Goal: Task Accomplishment & Management: Manage account settings

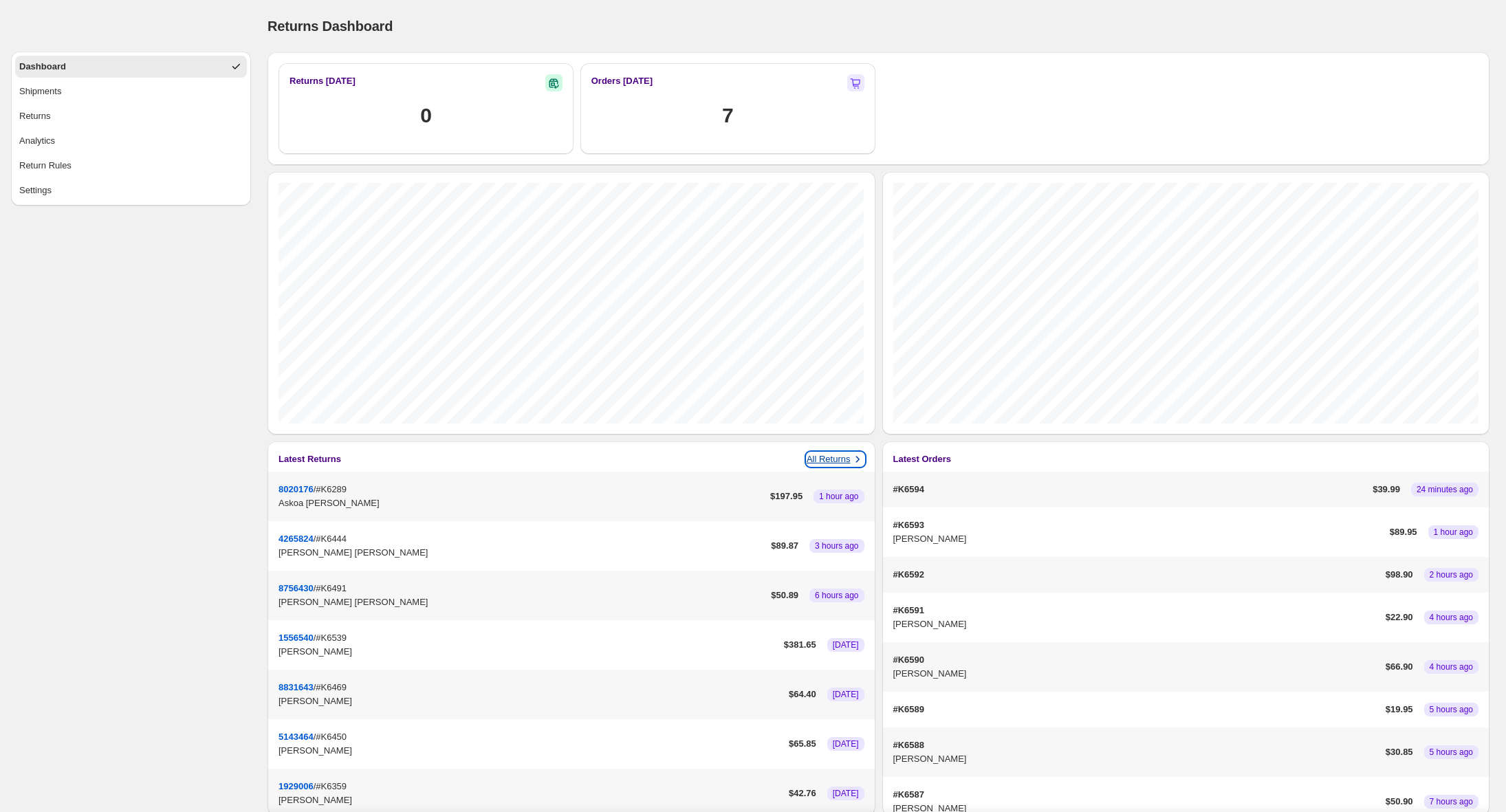
click at [846, 462] on p "All Returns" at bounding box center [828, 460] width 44 height 14
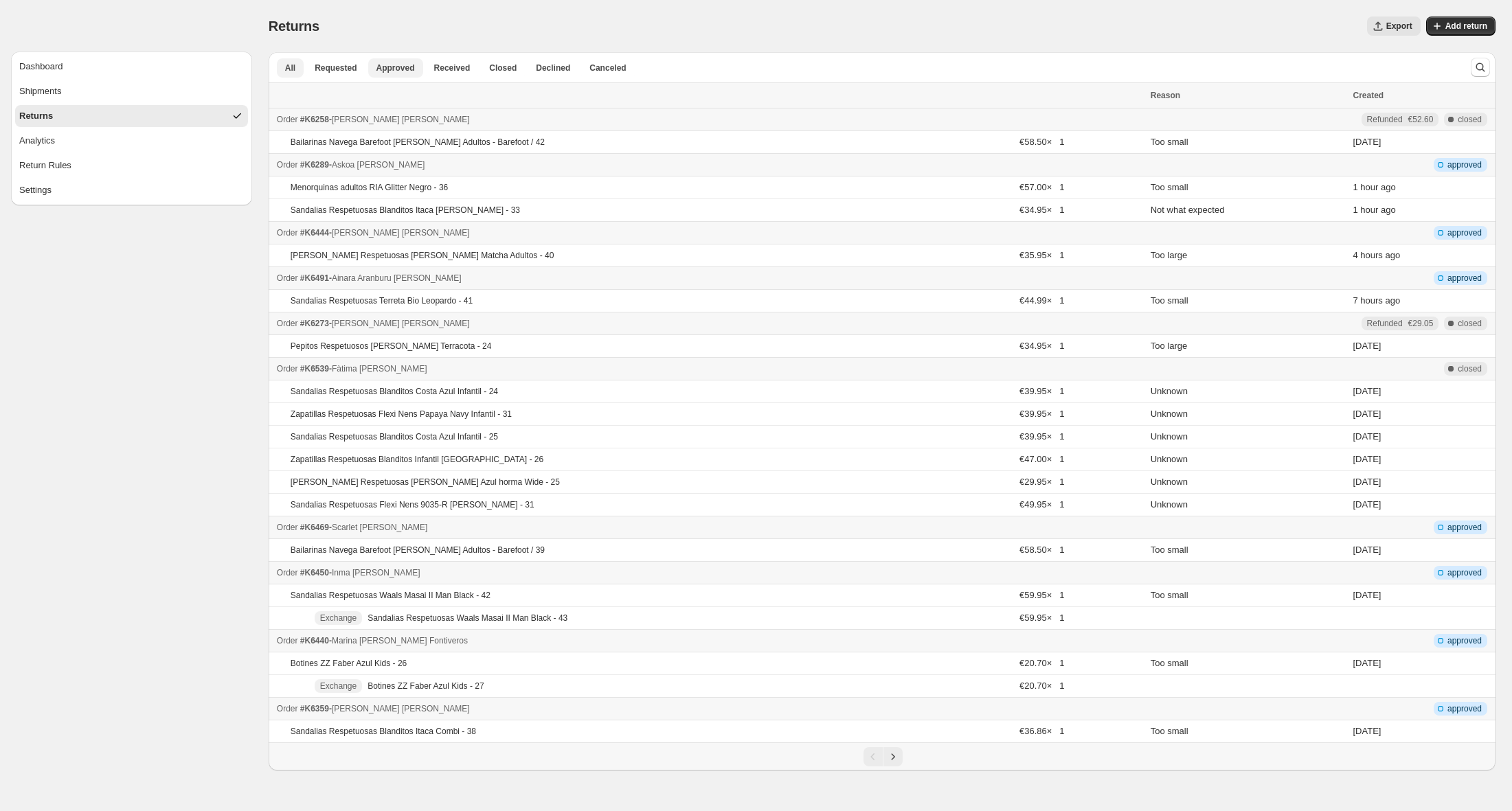
click at [399, 68] on span "Approved" at bounding box center [395, 68] width 39 height 11
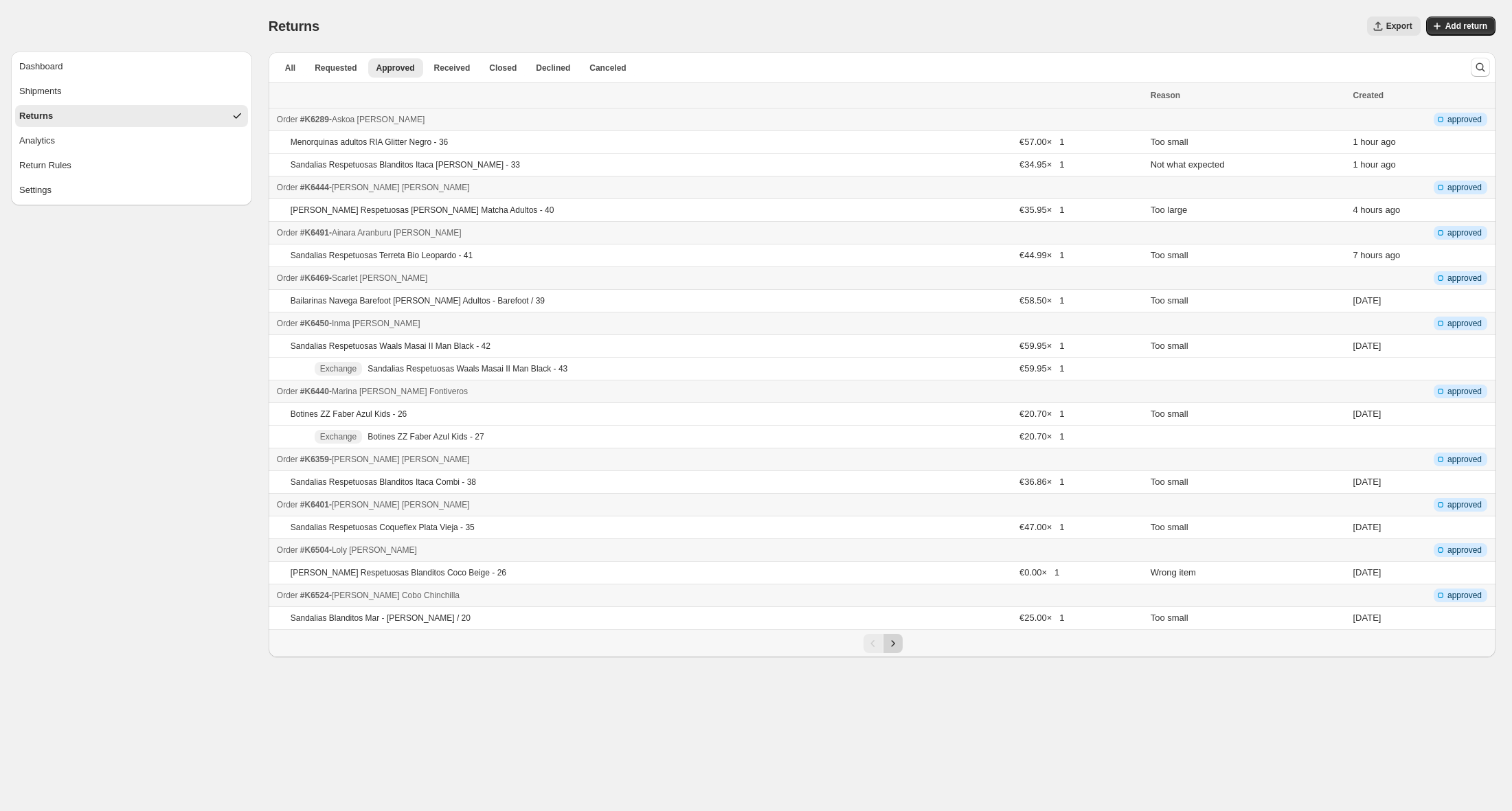
click at [896, 650] on button "Next" at bounding box center [893, 643] width 19 height 19
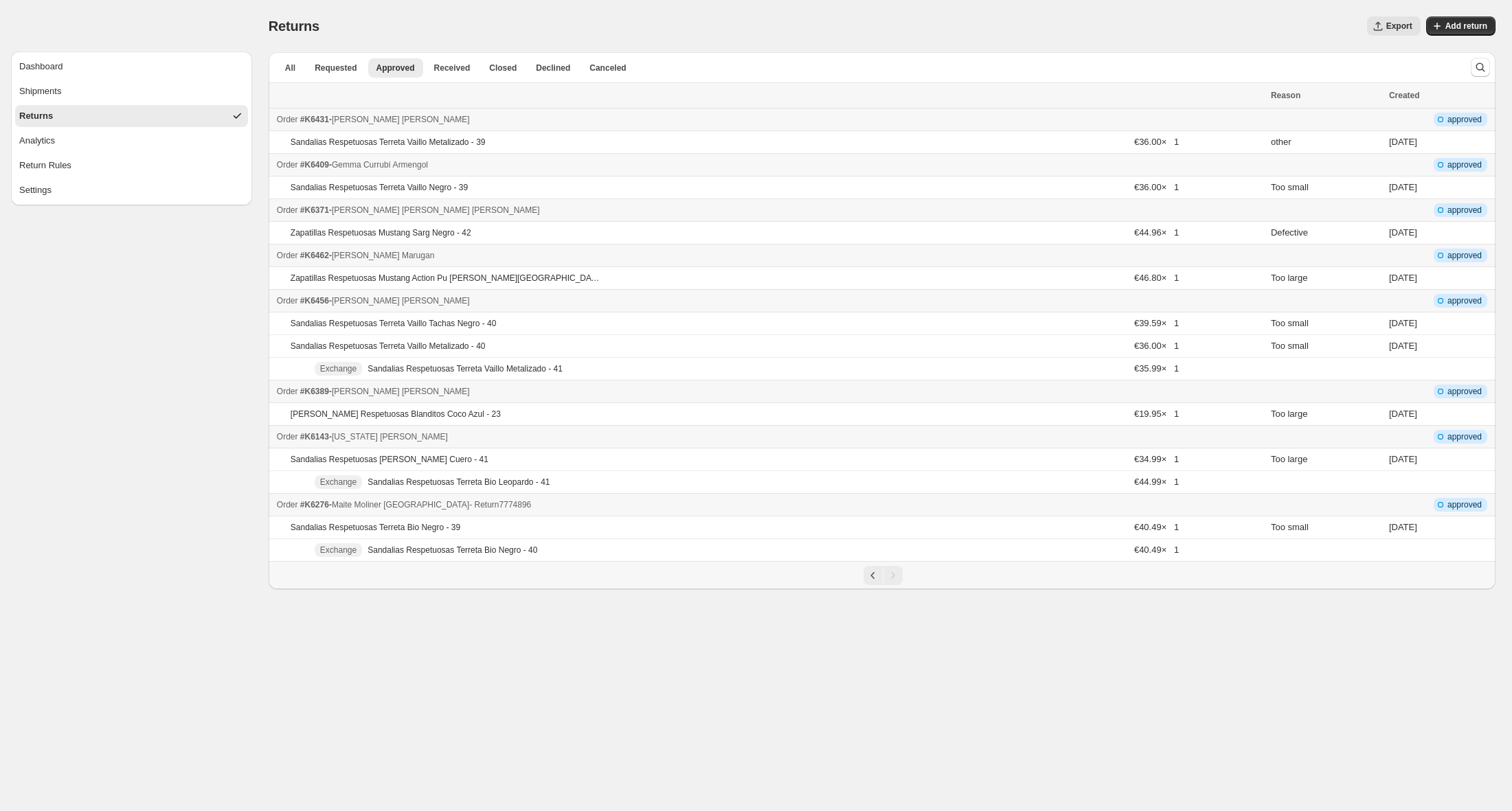
click at [579, 505] on div "Order #K6276 - [PERSON_NAME] [PERSON_NAME] - Return 7774896" at bounding box center [770, 505] width 986 height 14
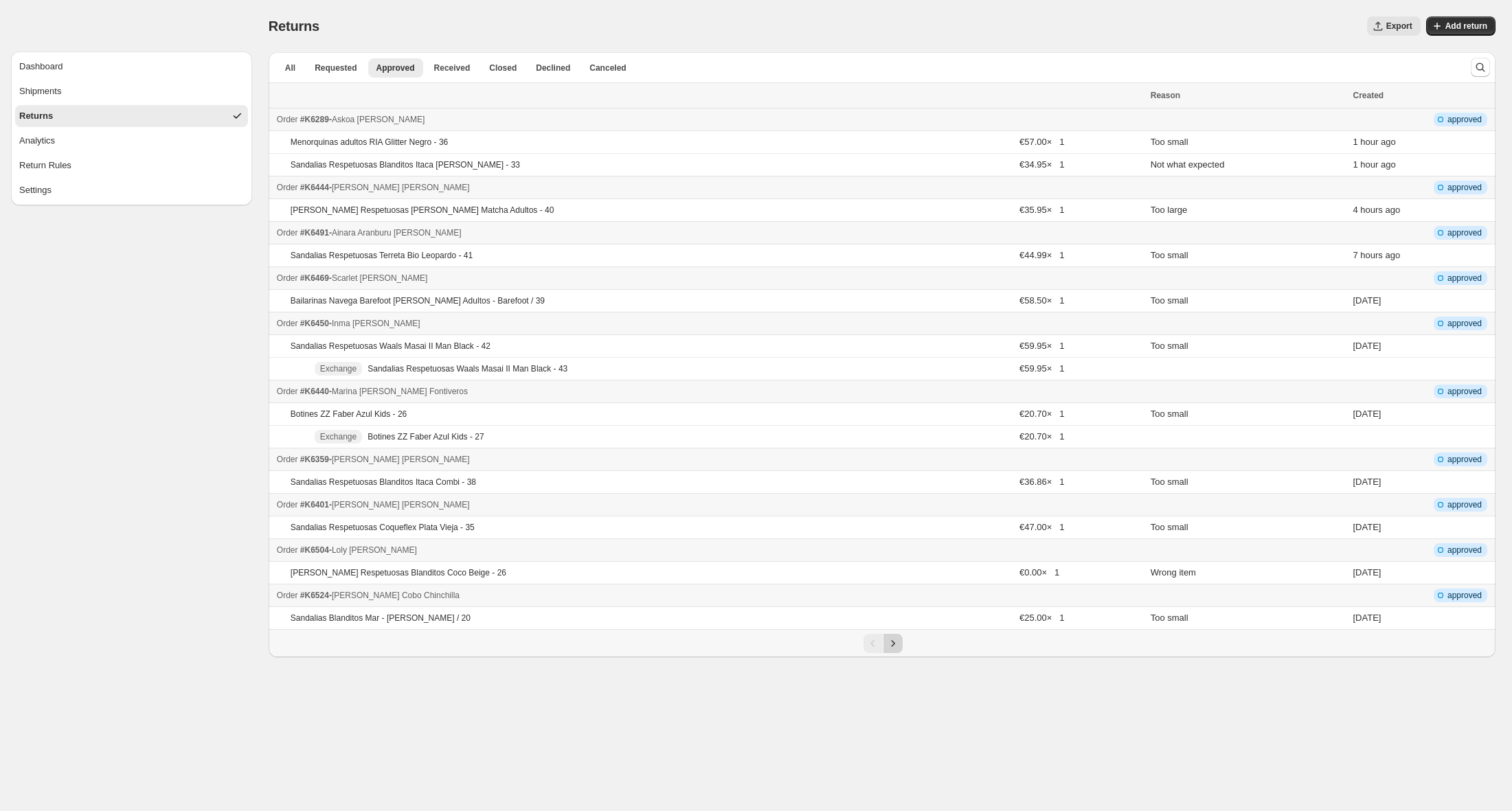
click at [895, 646] on icon "Next" at bounding box center [893, 644] width 14 height 14
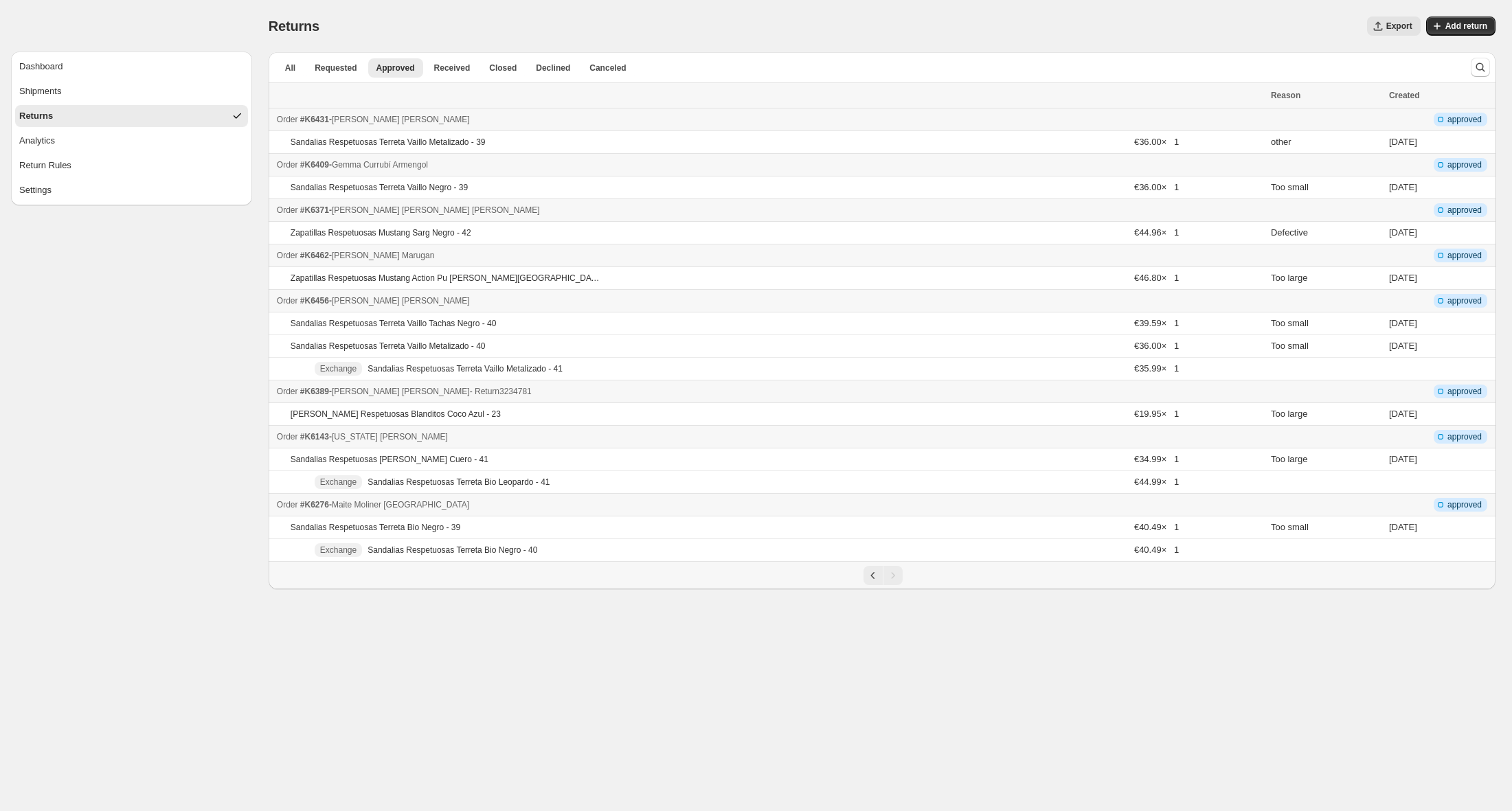
click at [574, 391] on div "Order #K6389 - [PERSON_NAME] - Return 3234781" at bounding box center [770, 392] width 986 height 14
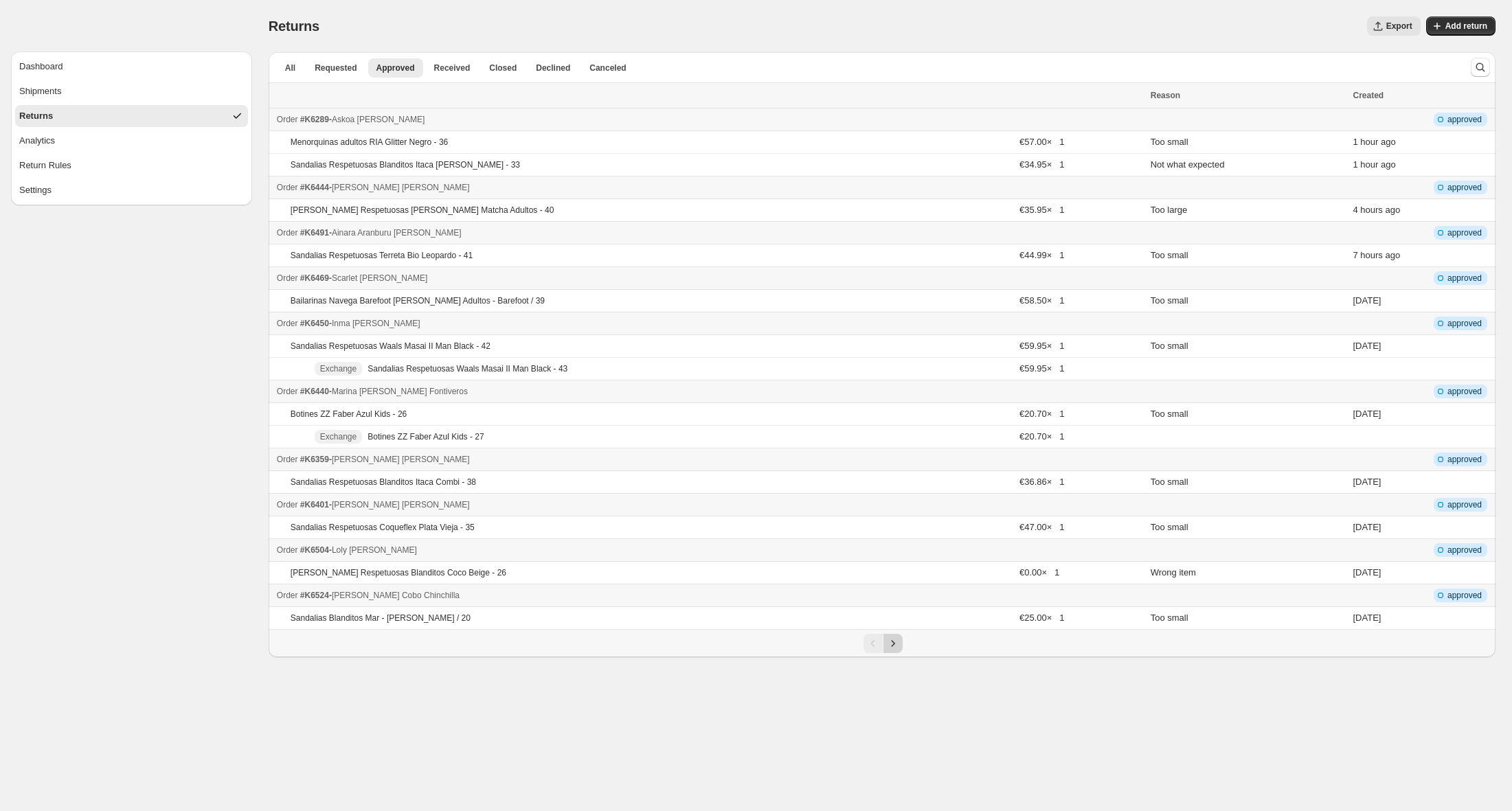
click at [894, 647] on icon "Next" at bounding box center [893, 644] width 14 height 14
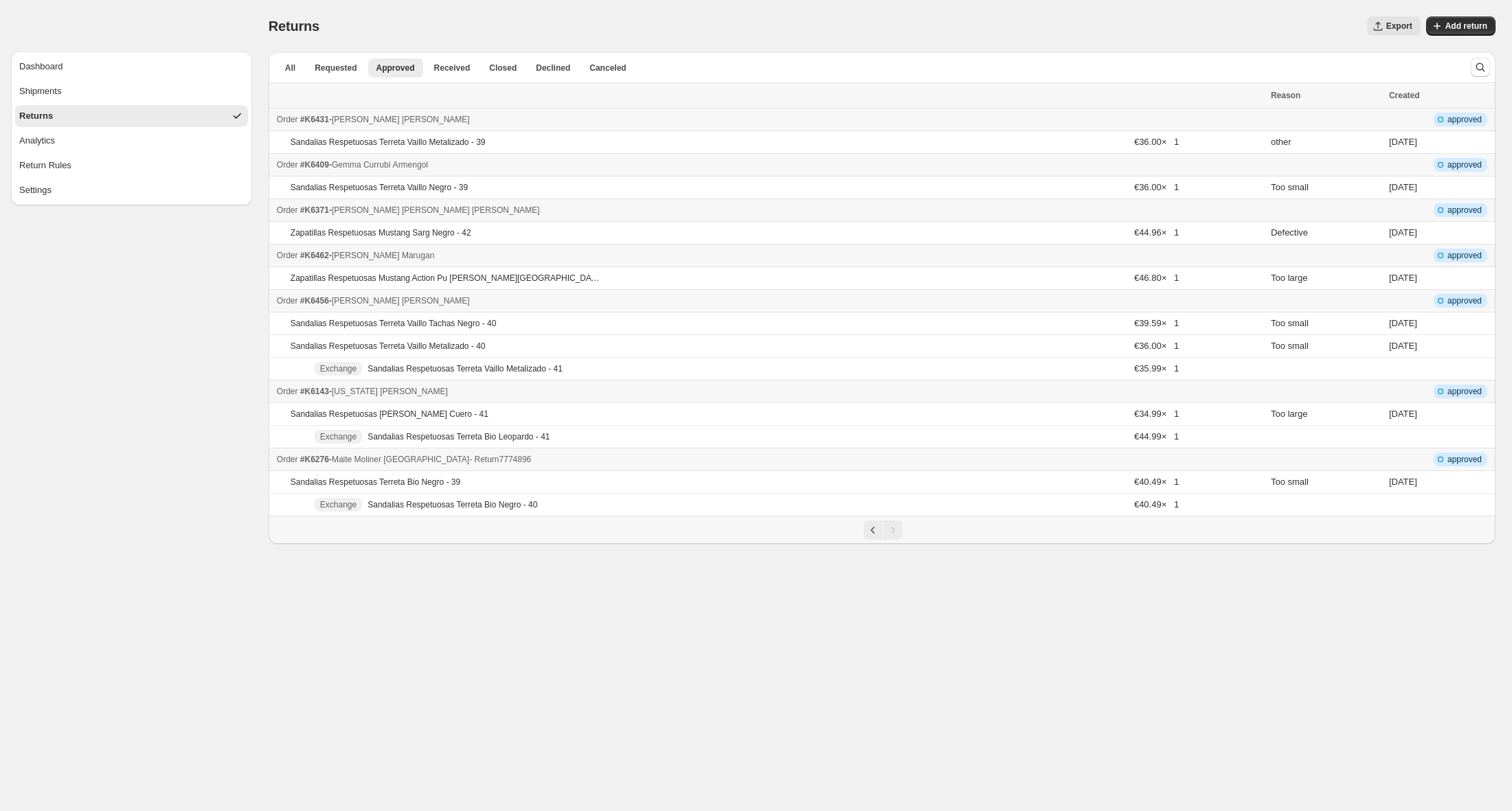
click at [676, 462] on div "Order #K6276 - [PERSON_NAME] [PERSON_NAME] - Return 7774896" at bounding box center [770, 460] width 986 height 14
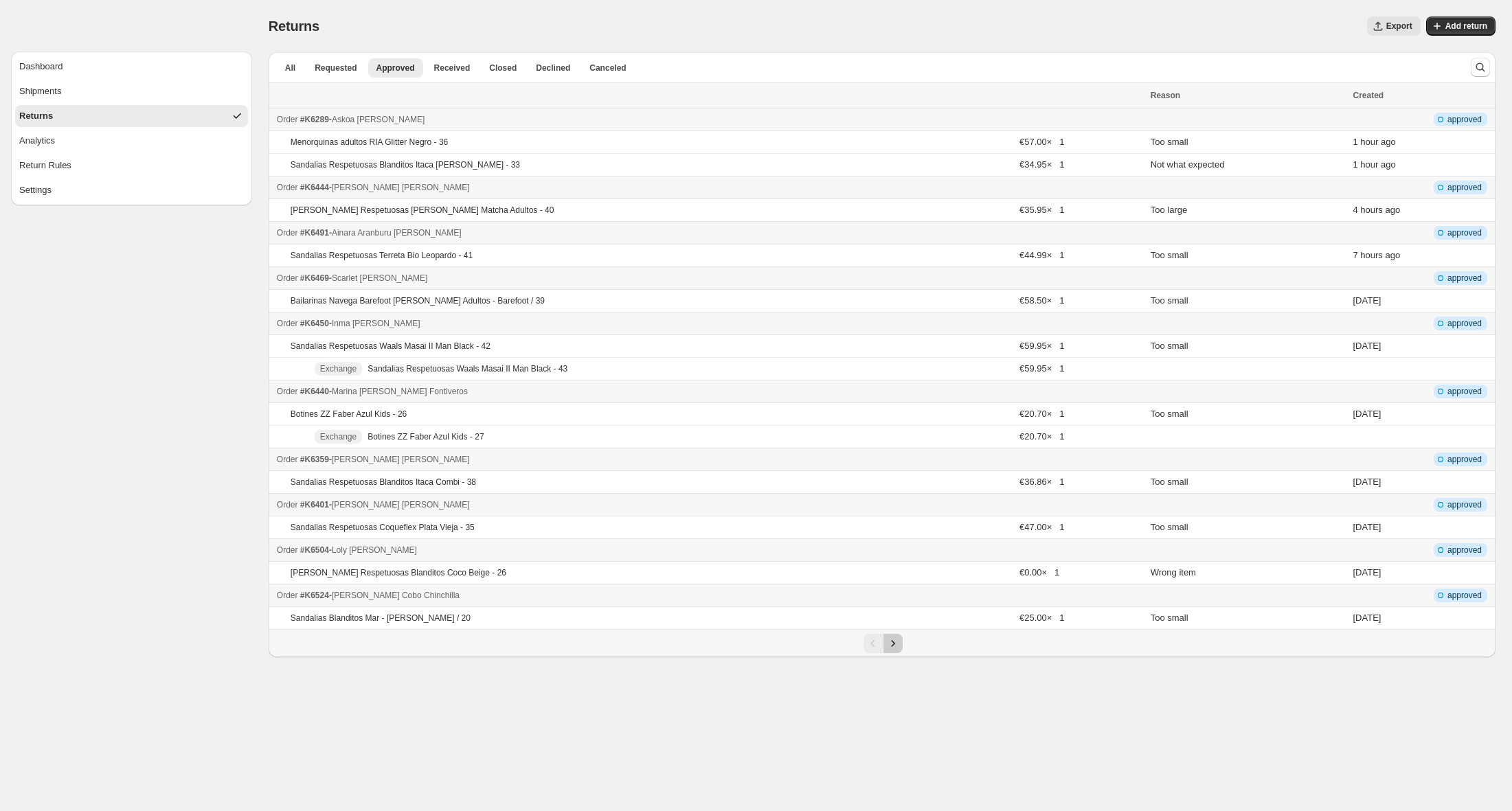
click at [897, 641] on icon "Next" at bounding box center [893, 644] width 14 height 14
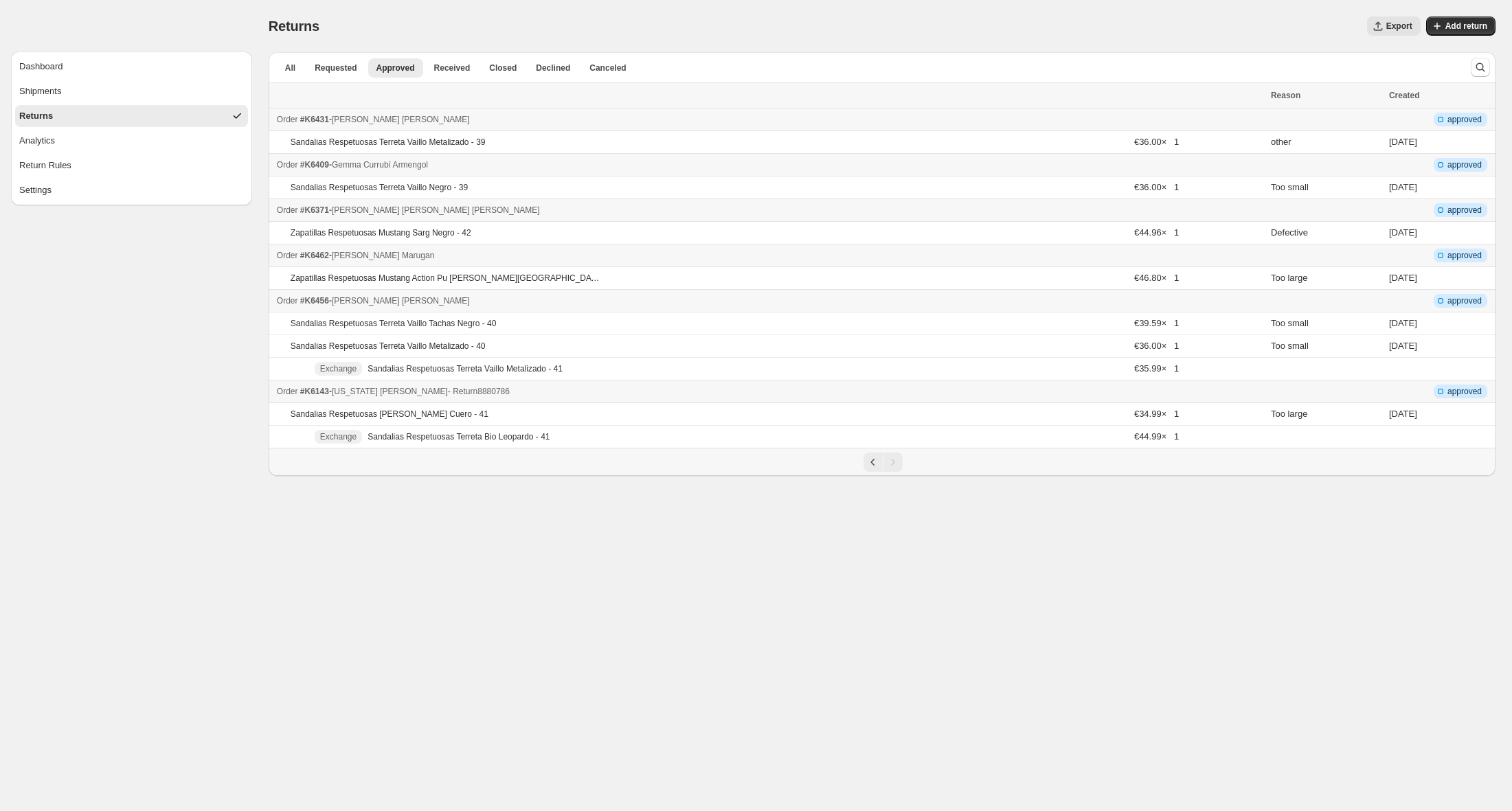
click at [713, 391] on div "Order #K6143 - [US_STATE][PERSON_NAME] - Return 8880786" at bounding box center [770, 392] width 986 height 14
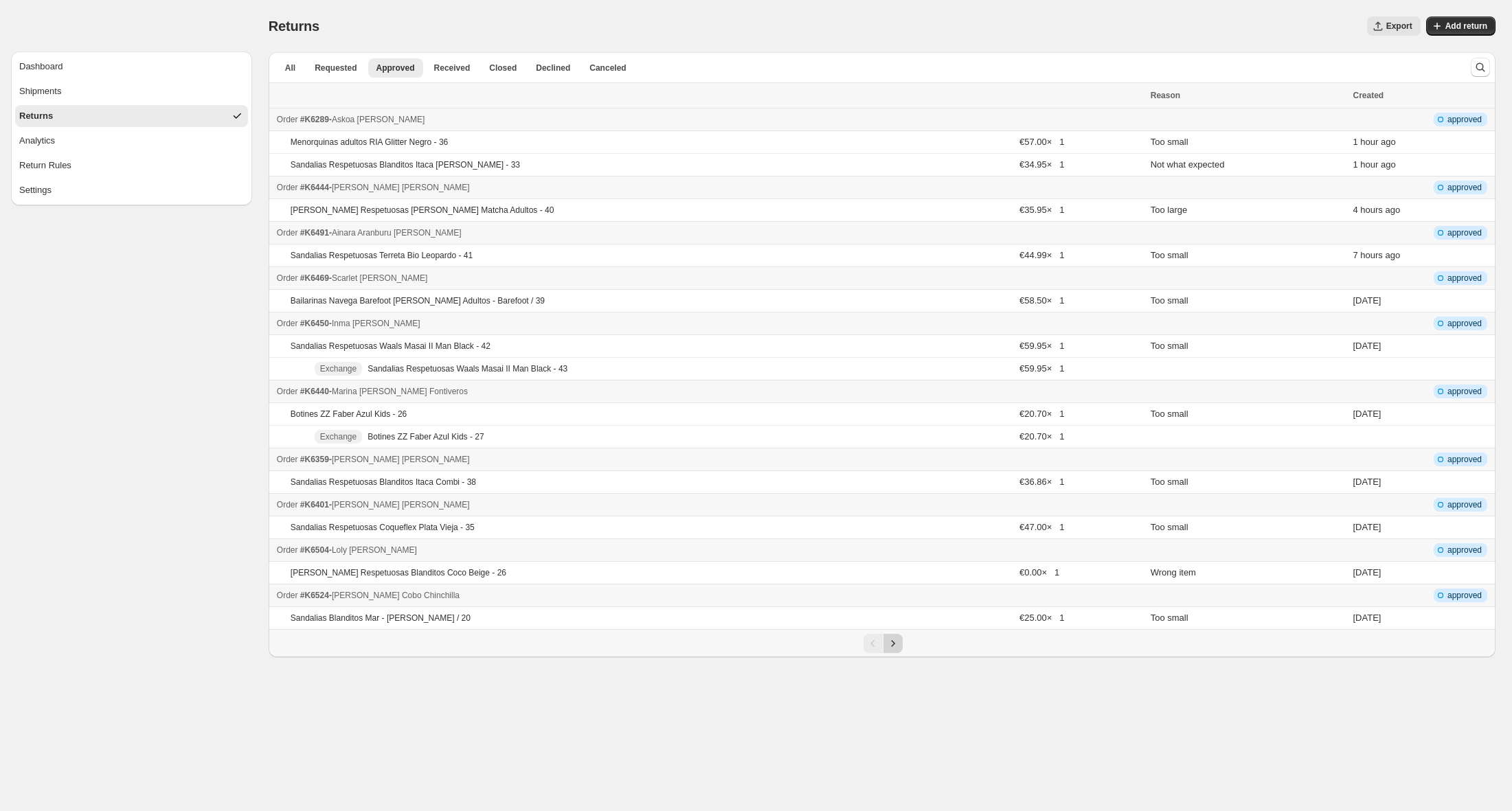
click at [890, 650] on button "Next" at bounding box center [893, 643] width 19 height 19
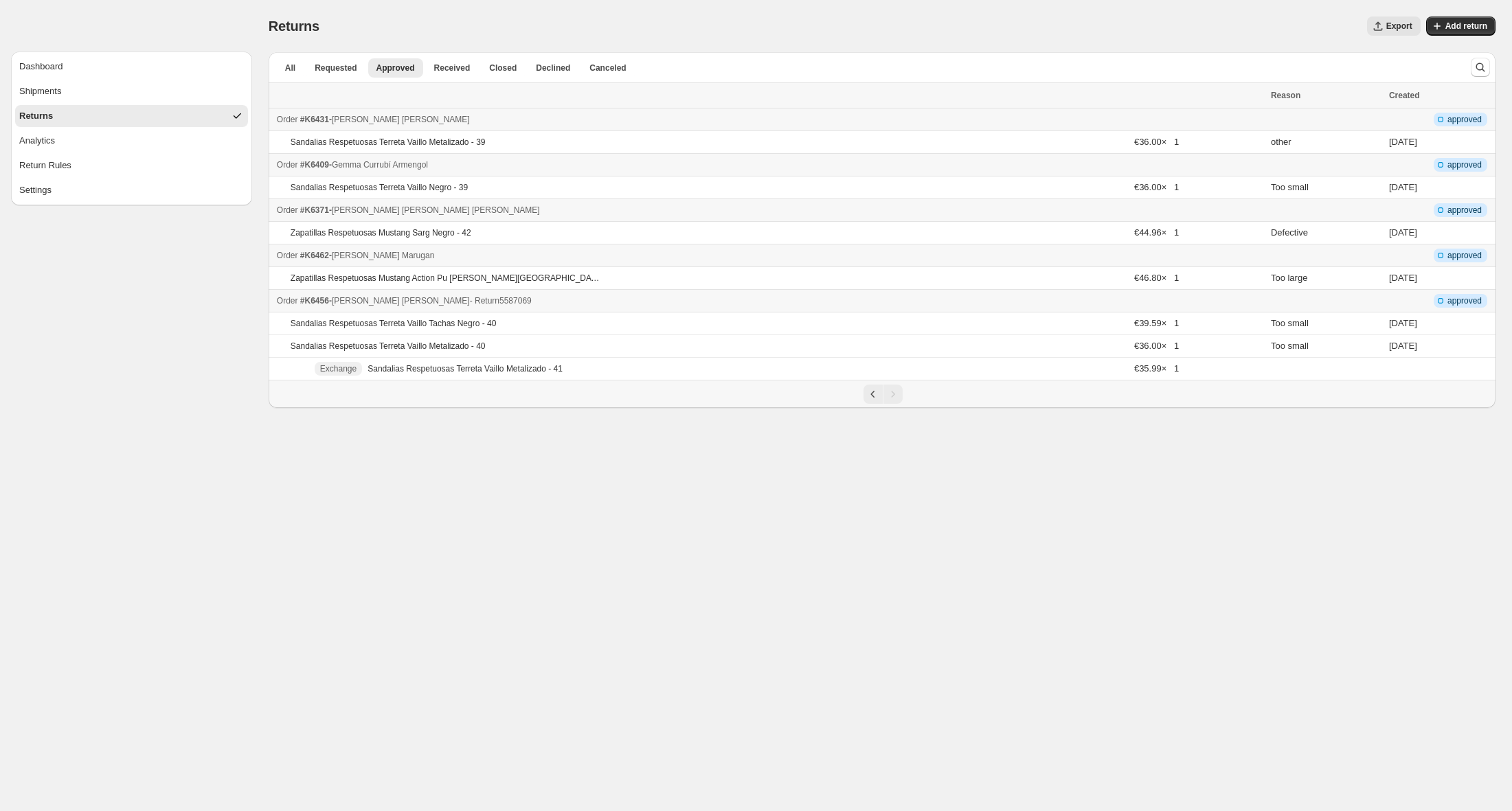
click at [600, 299] on div "Order #K6456 - [PERSON_NAME] - Return 5587069" at bounding box center [770, 301] width 986 height 14
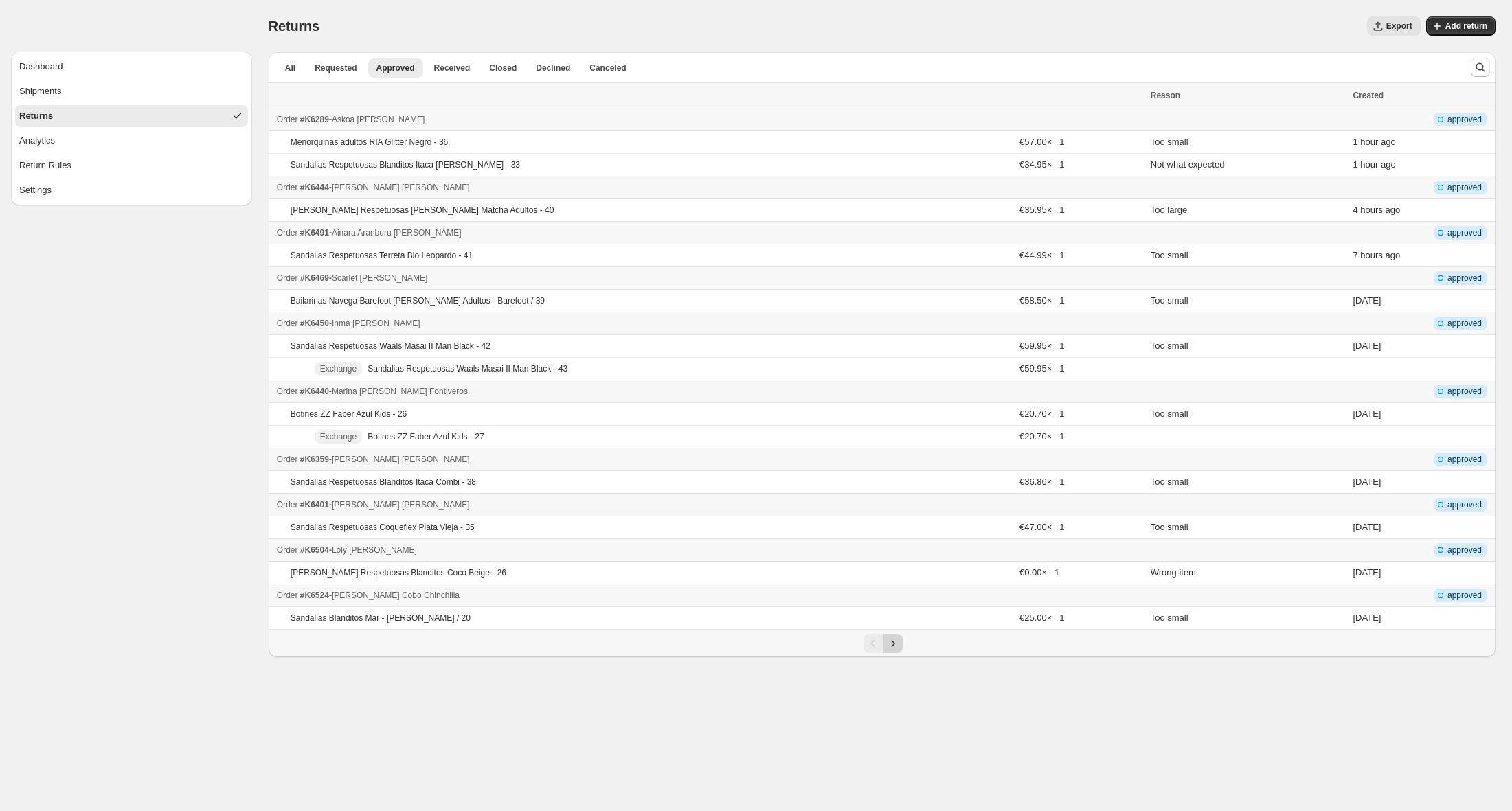
click at [896, 640] on icon "Next" at bounding box center [893, 644] width 14 height 14
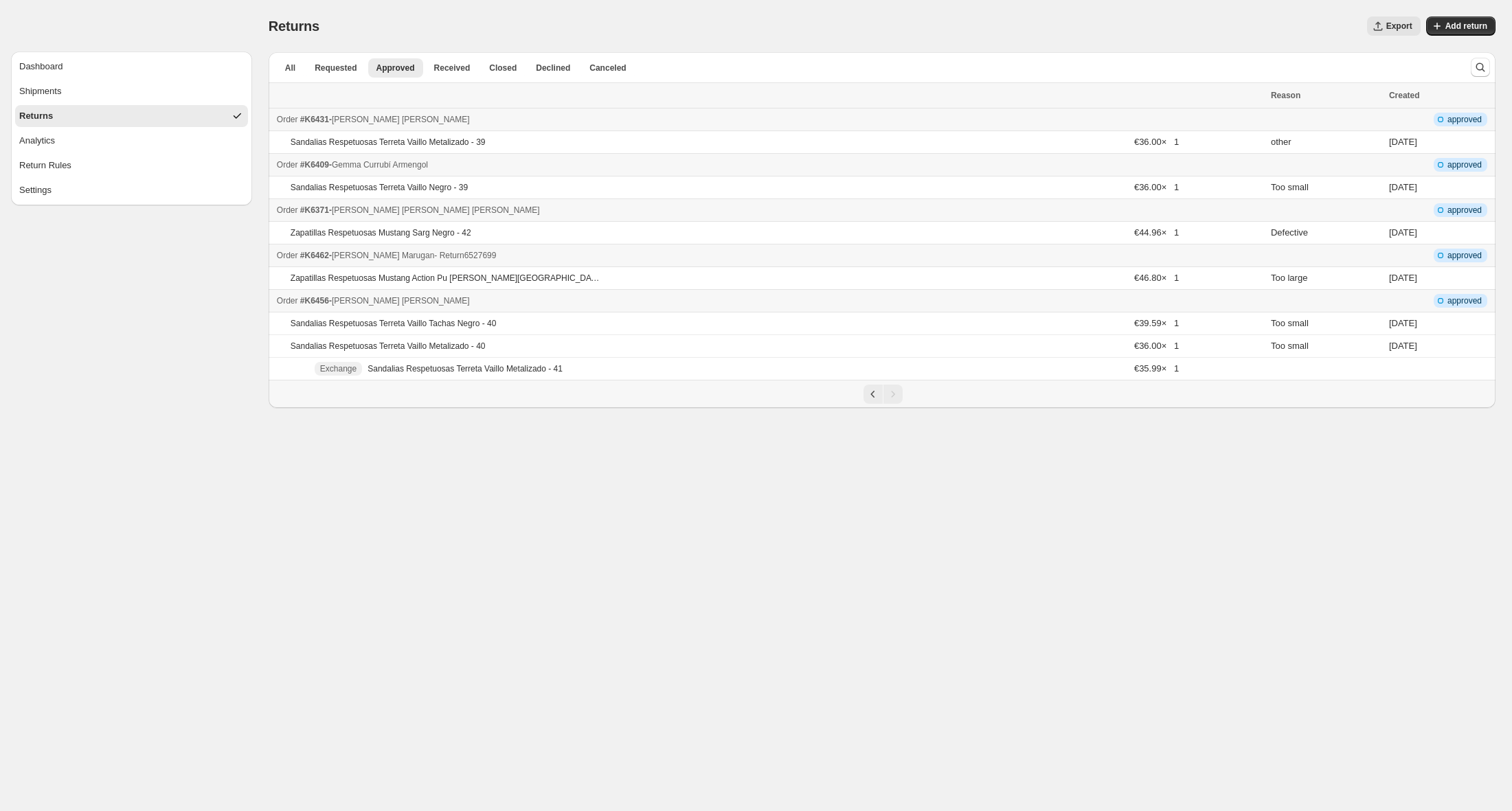
click at [761, 261] on div "Order #K6462 - [PERSON_NAME] - Return 6527699" at bounding box center [770, 256] width 986 height 14
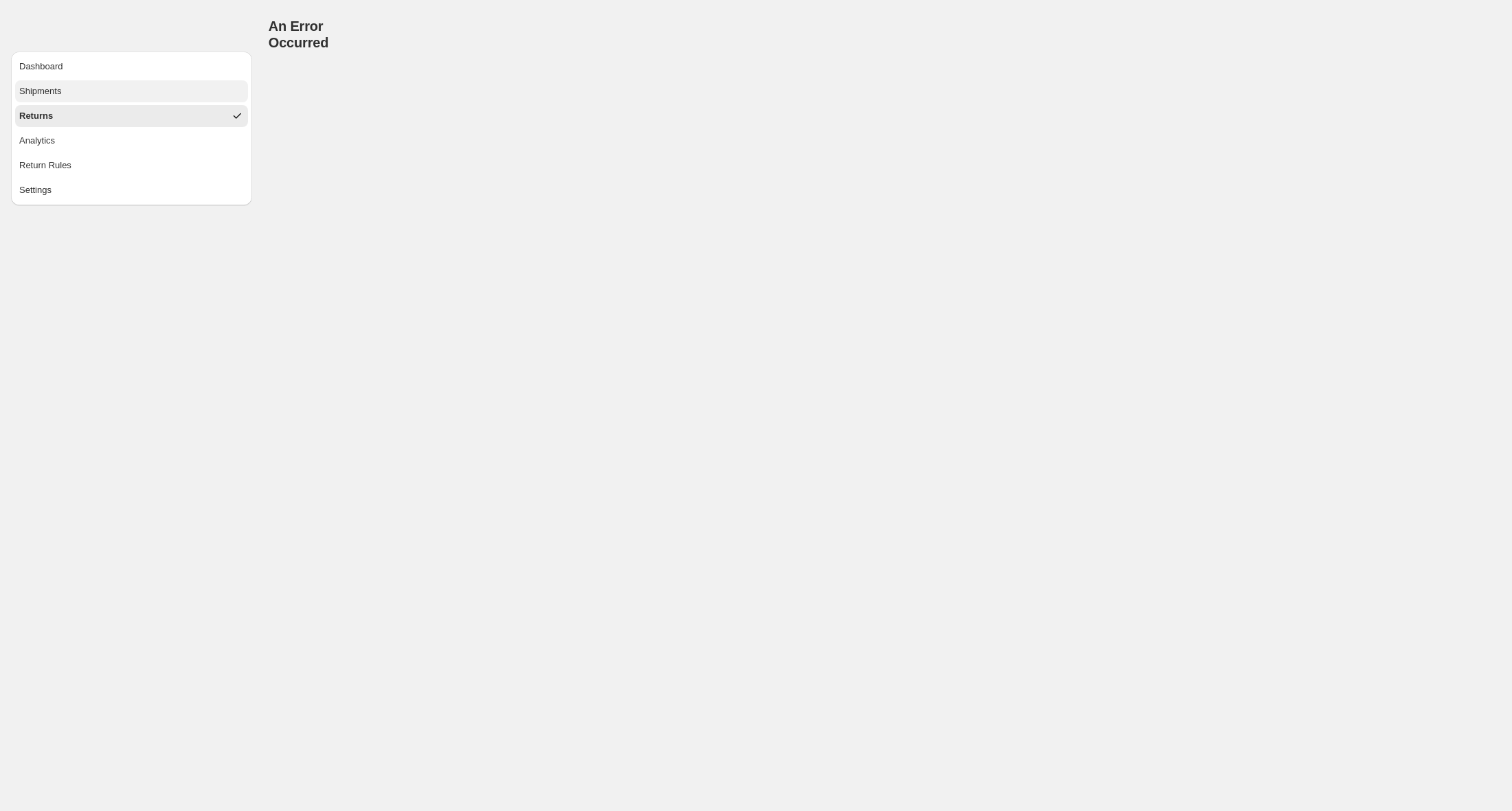
click at [88, 91] on button "Shipments" at bounding box center [132, 91] width 233 height 22
click at [57, 117] on button "Returns" at bounding box center [132, 116] width 233 height 22
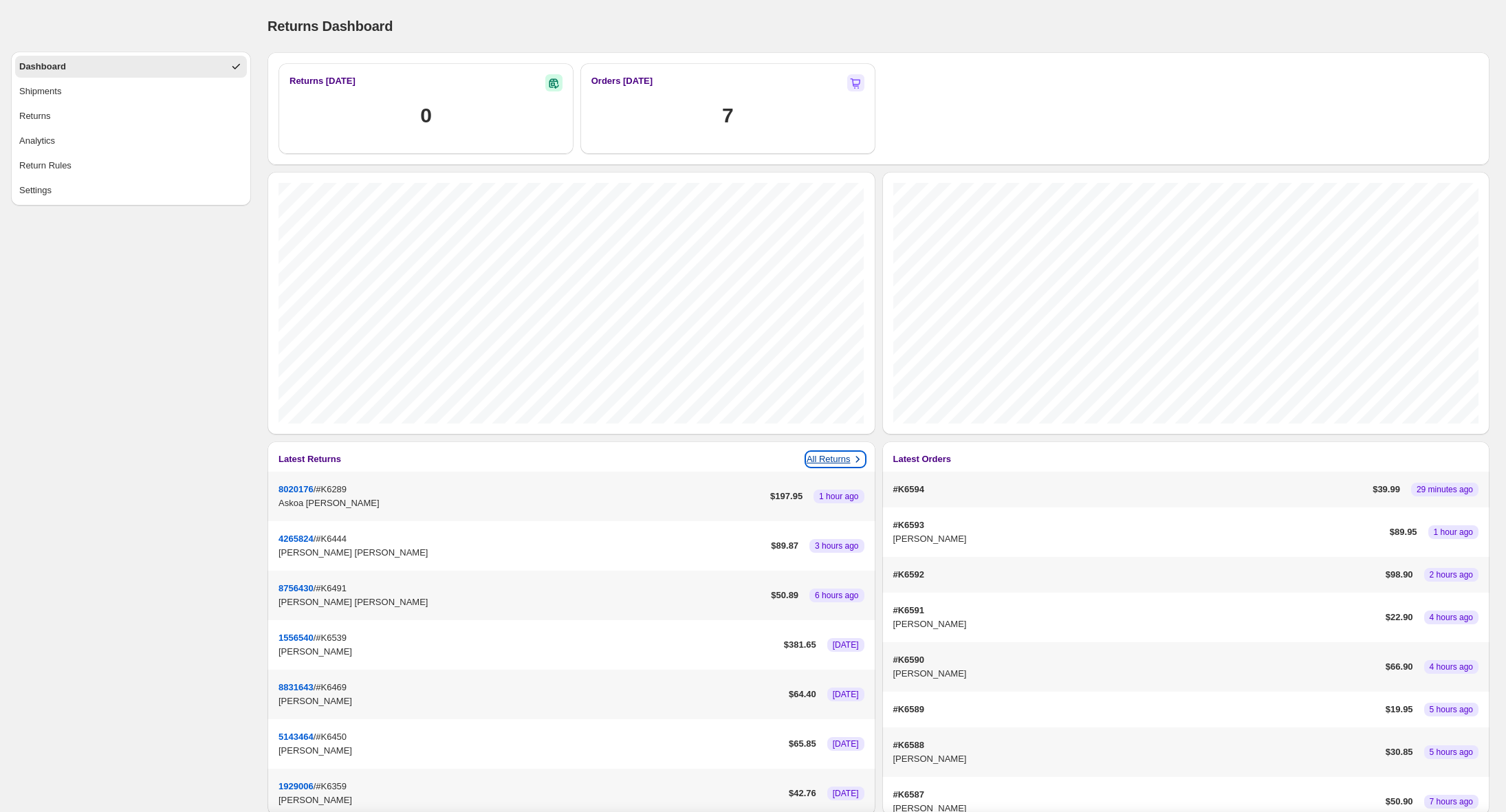
click at [840, 462] on p "All Returns" at bounding box center [828, 460] width 44 height 14
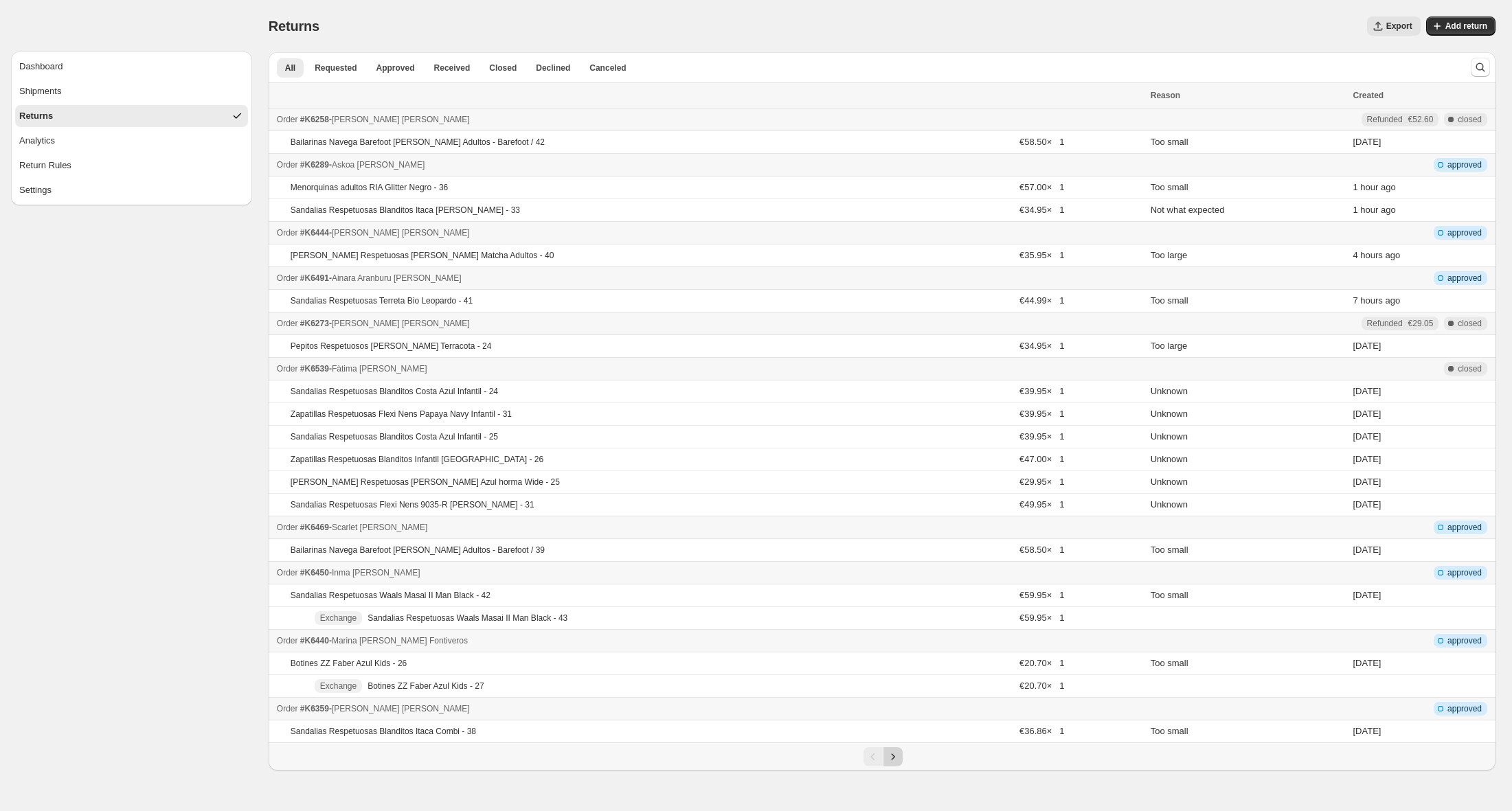
click at [898, 761] on icon "Next" at bounding box center [893, 757] width 14 height 14
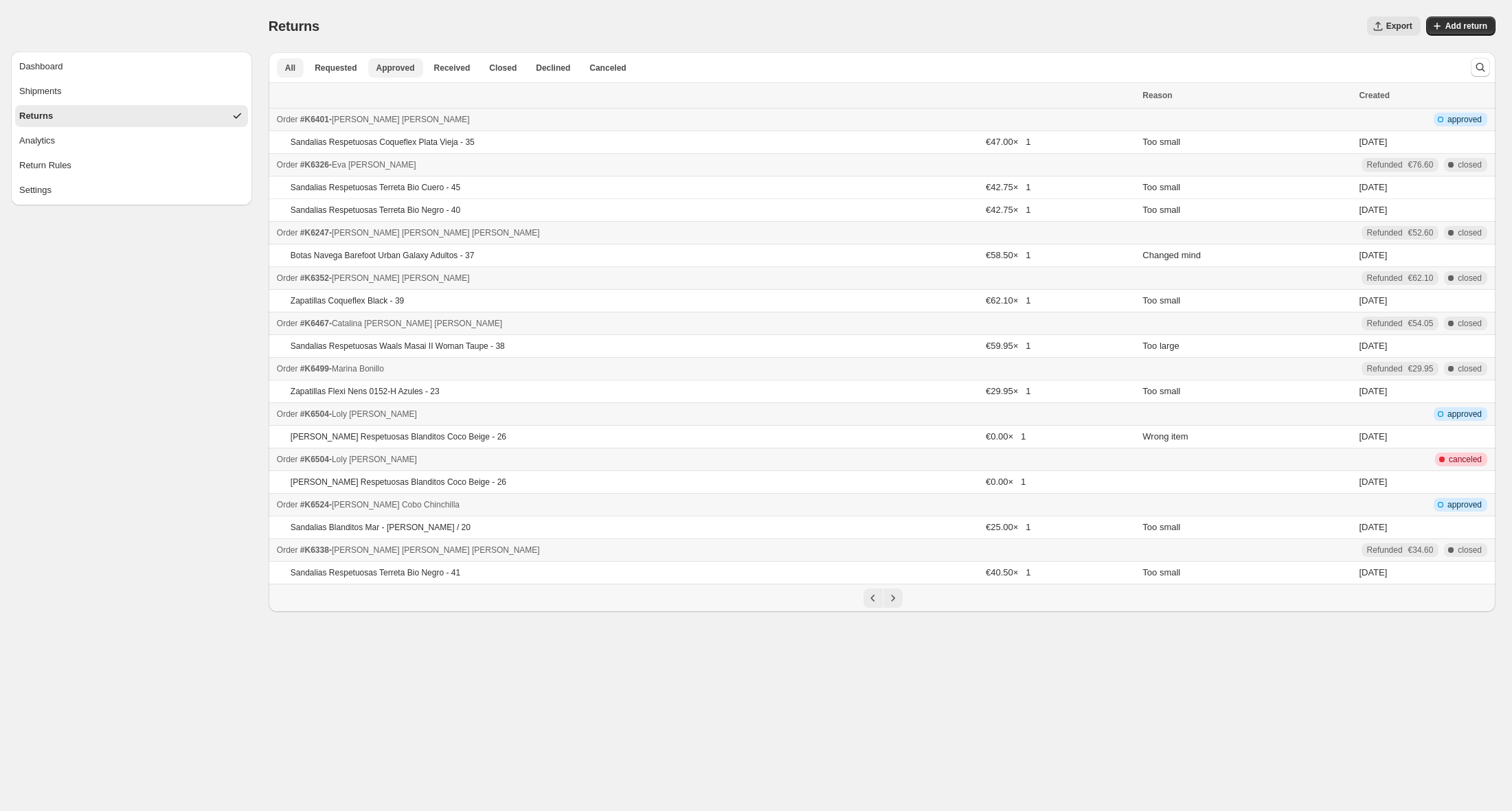
click at [411, 77] on button "Approved" at bounding box center [395, 67] width 55 height 19
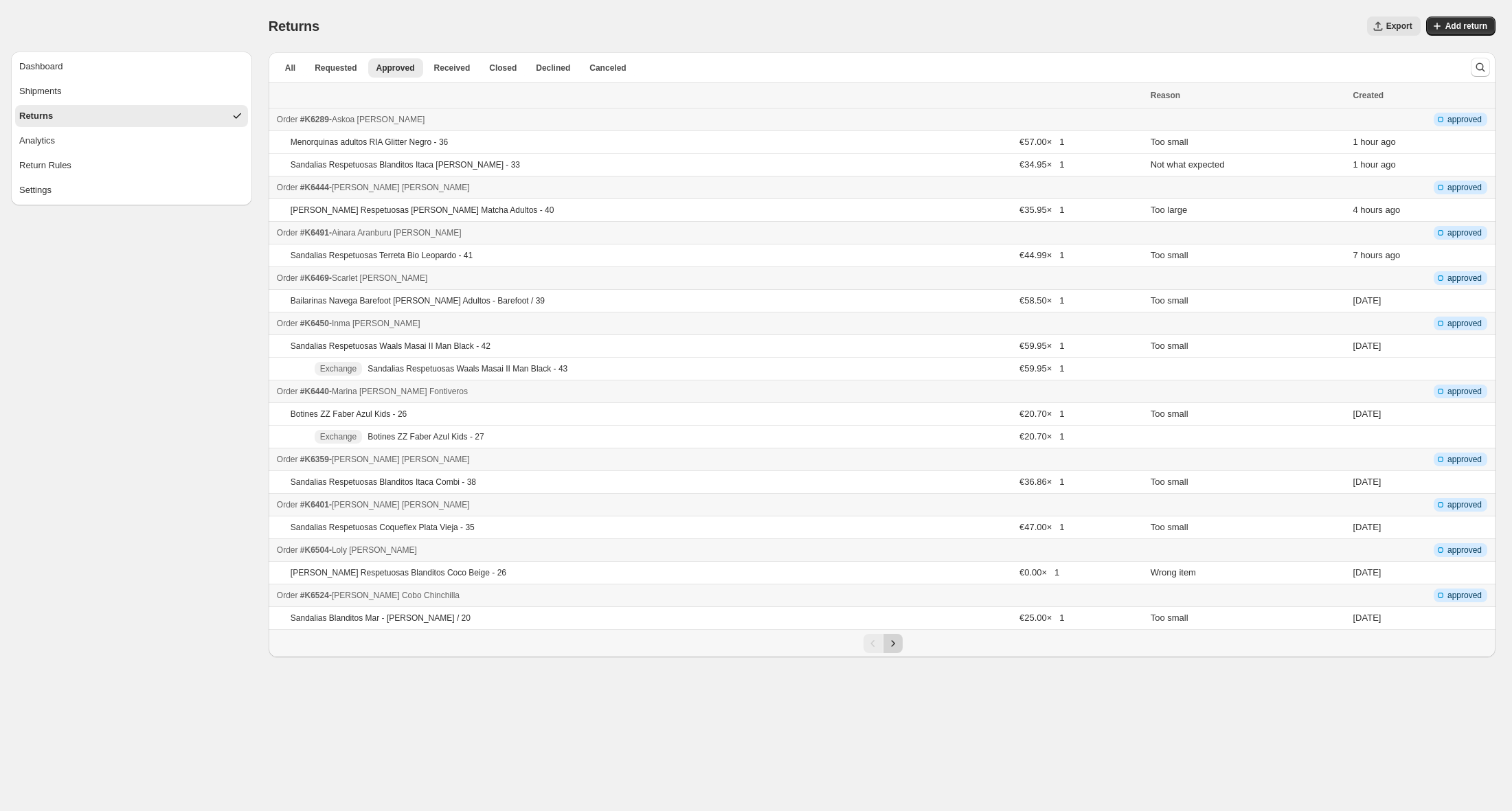
click at [898, 644] on icon "Next" at bounding box center [893, 644] width 14 height 14
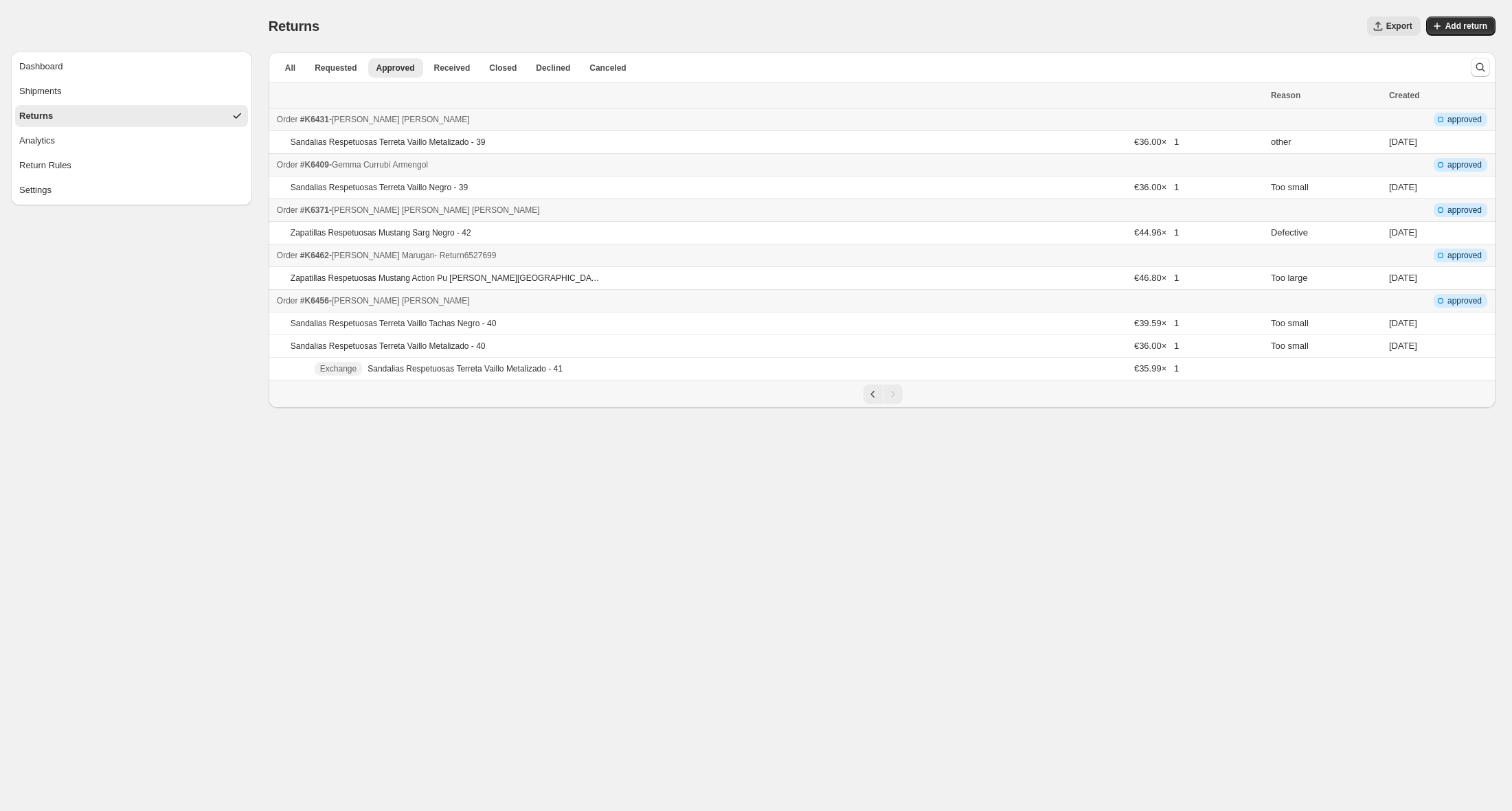
click at [612, 255] on div "Order #K6462 - [PERSON_NAME] - Return 6527699" at bounding box center [770, 256] width 986 height 14
click at [1483, 66] on icon "Search and filter results" at bounding box center [1480, 67] width 9 height 9
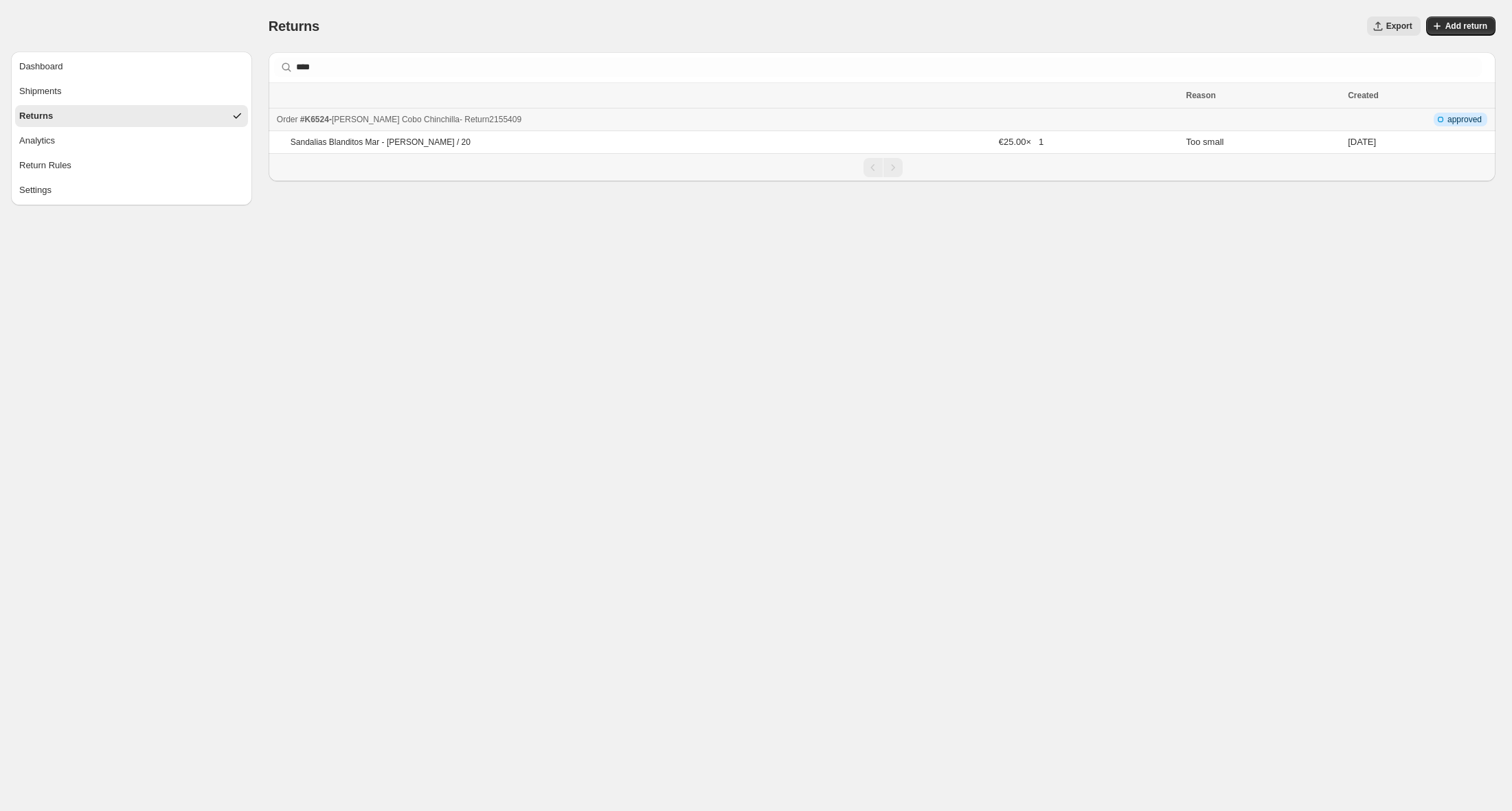
click at [500, 119] on span "- Return 2155409" at bounding box center [490, 119] width 62 height 10
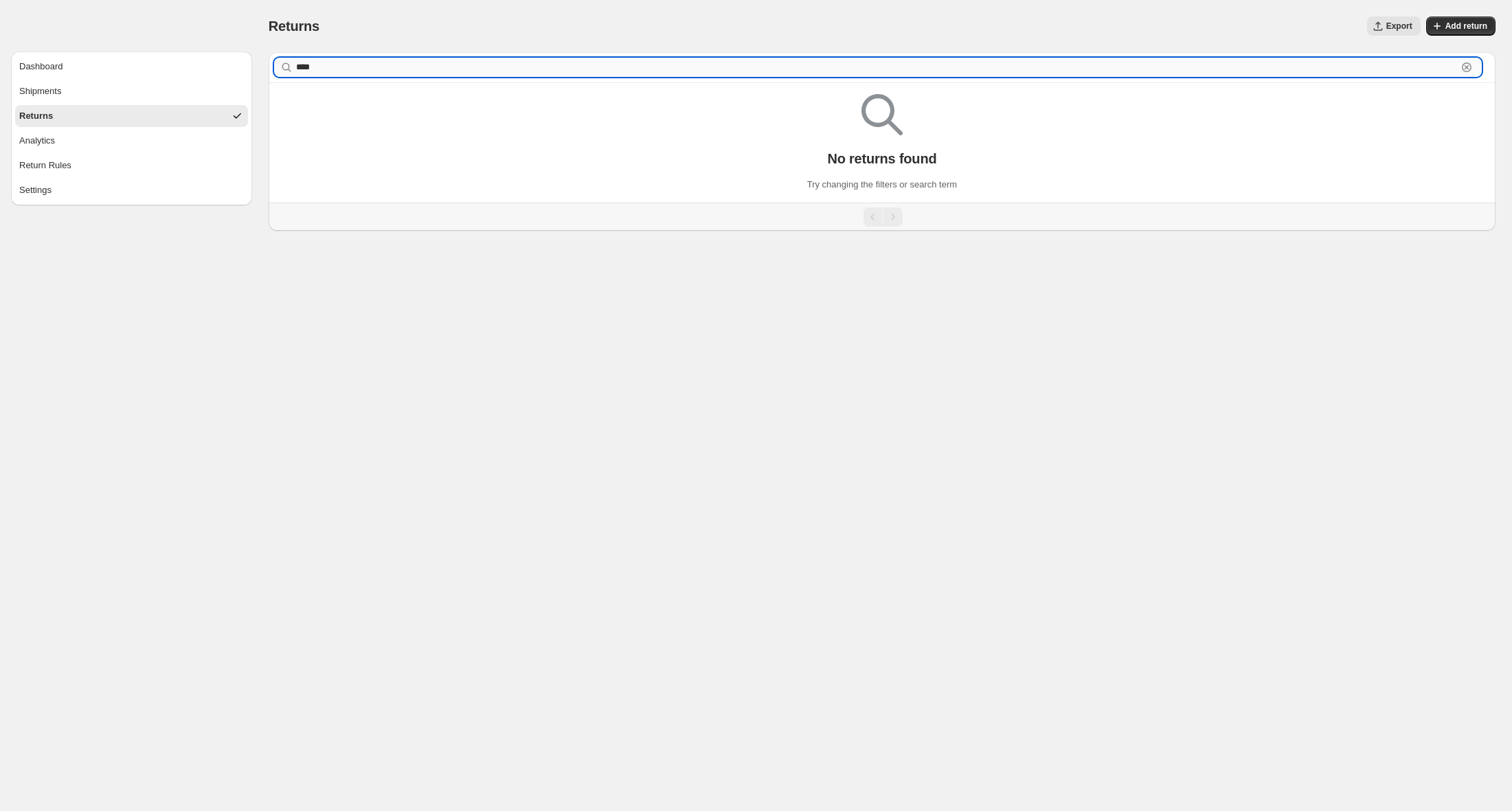
drag, startPoint x: 324, startPoint y: 67, endPoint x: 302, endPoint y: 67, distance: 22.0
click at [302, 68] on input "****" at bounding box center [876, 67] width 1161 height 19
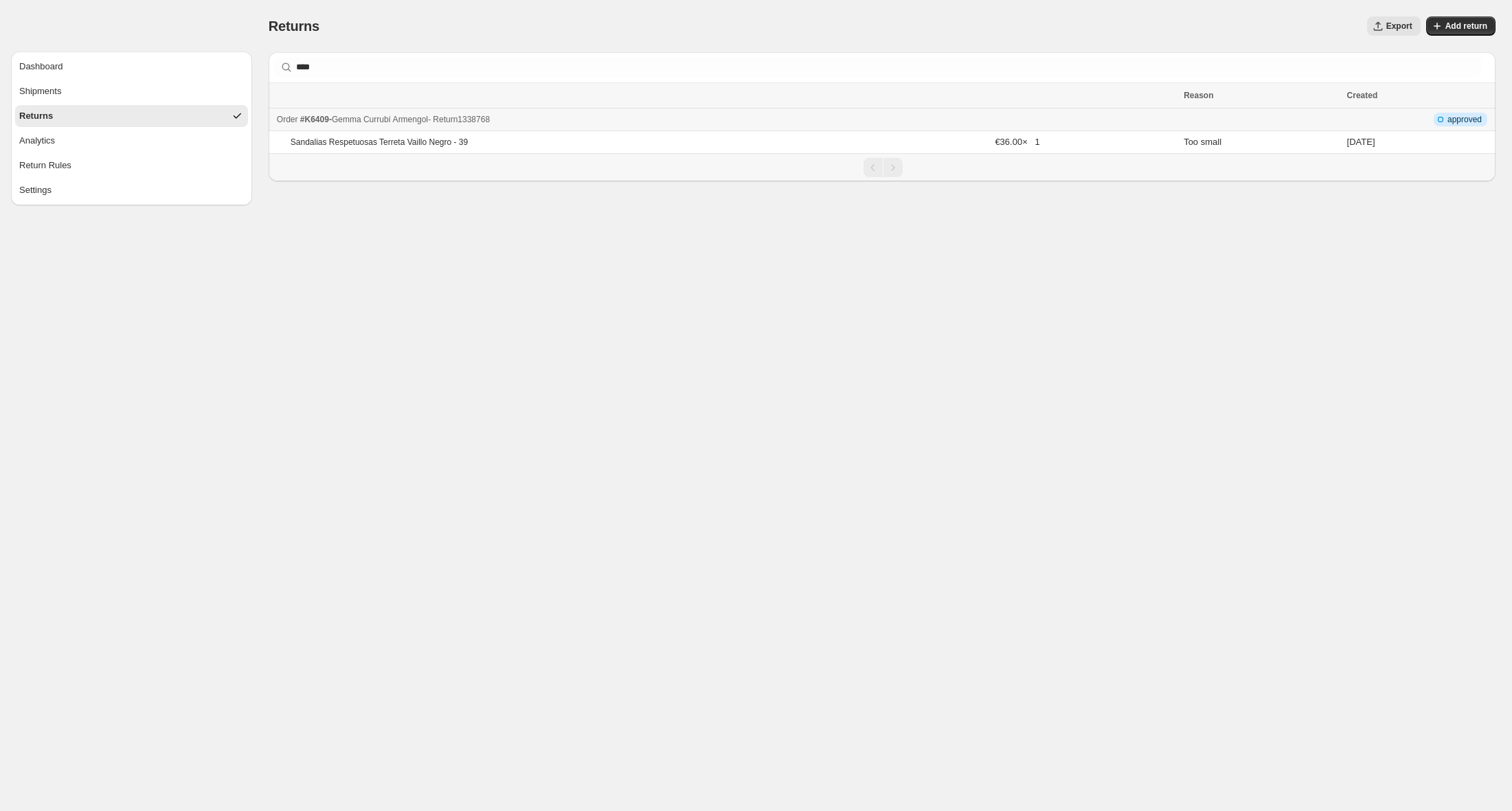
click at [589, 122] on div "Order #K6409 - Gemma Currubí Armengol - Return 1338768" at bounding box center [725, 119] width 898 height 14
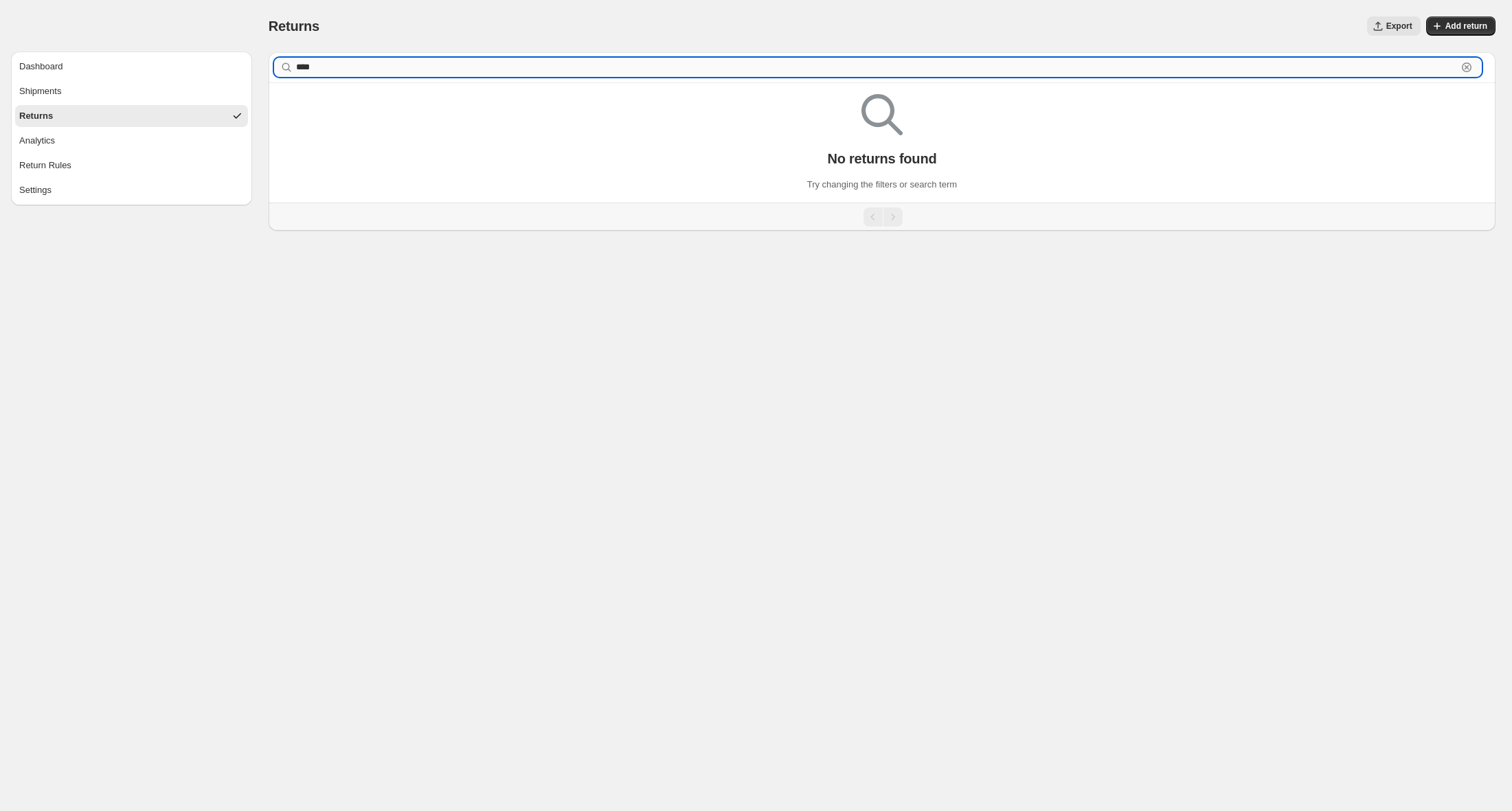
drag, startPoint x: 324, startPoint y: 70, endPoint x: 308, endPoint y: 72, distance: 16.1
click at [308, 72] on input "****" at bounding box center [876, 67] width 1161 height 19
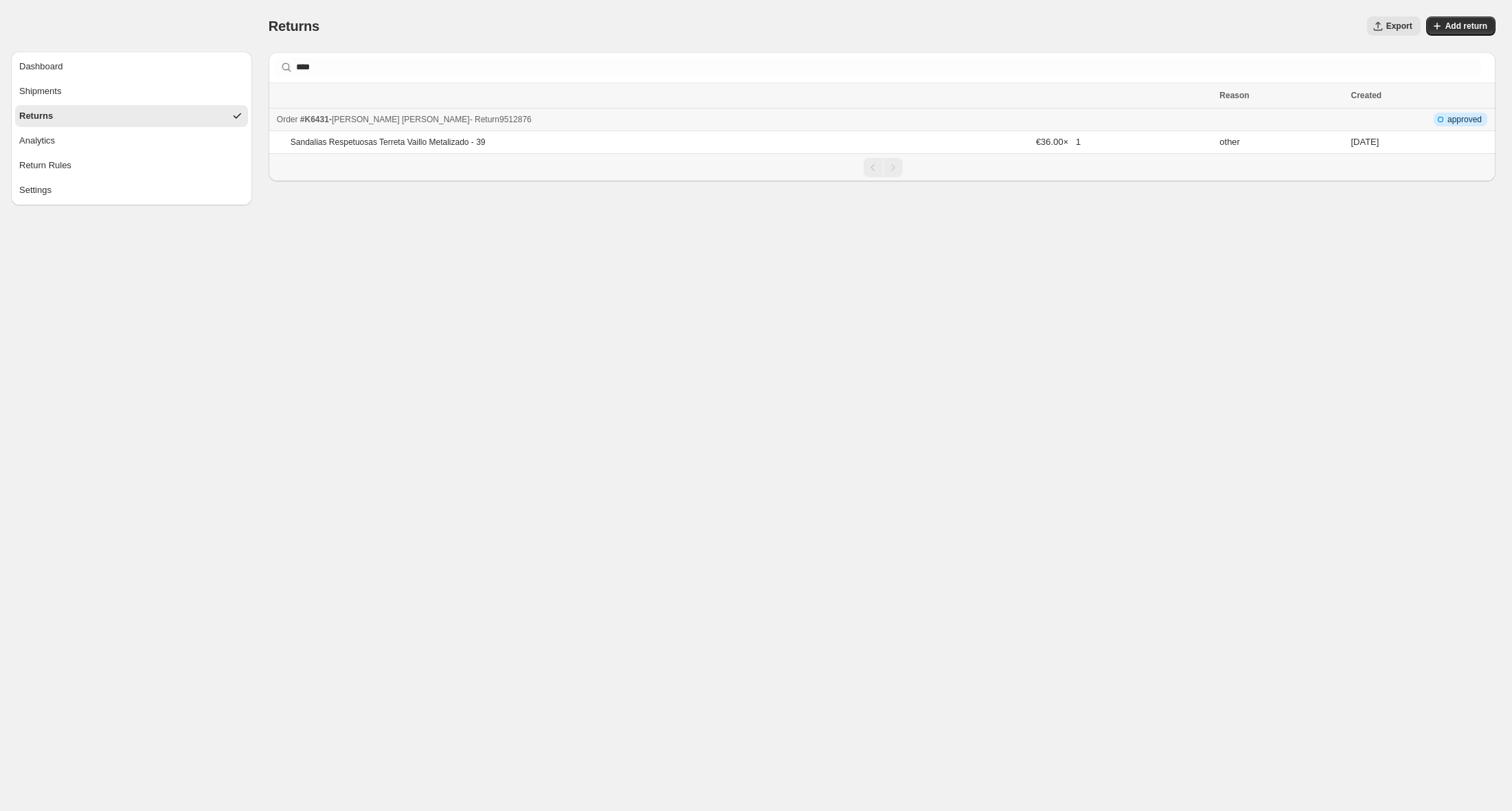
click at [614, 119] on div "Order #K6431 - José Miguel Trobo Fernández - Return 9512876" at bounding box center [744, 119] width 934 height 14
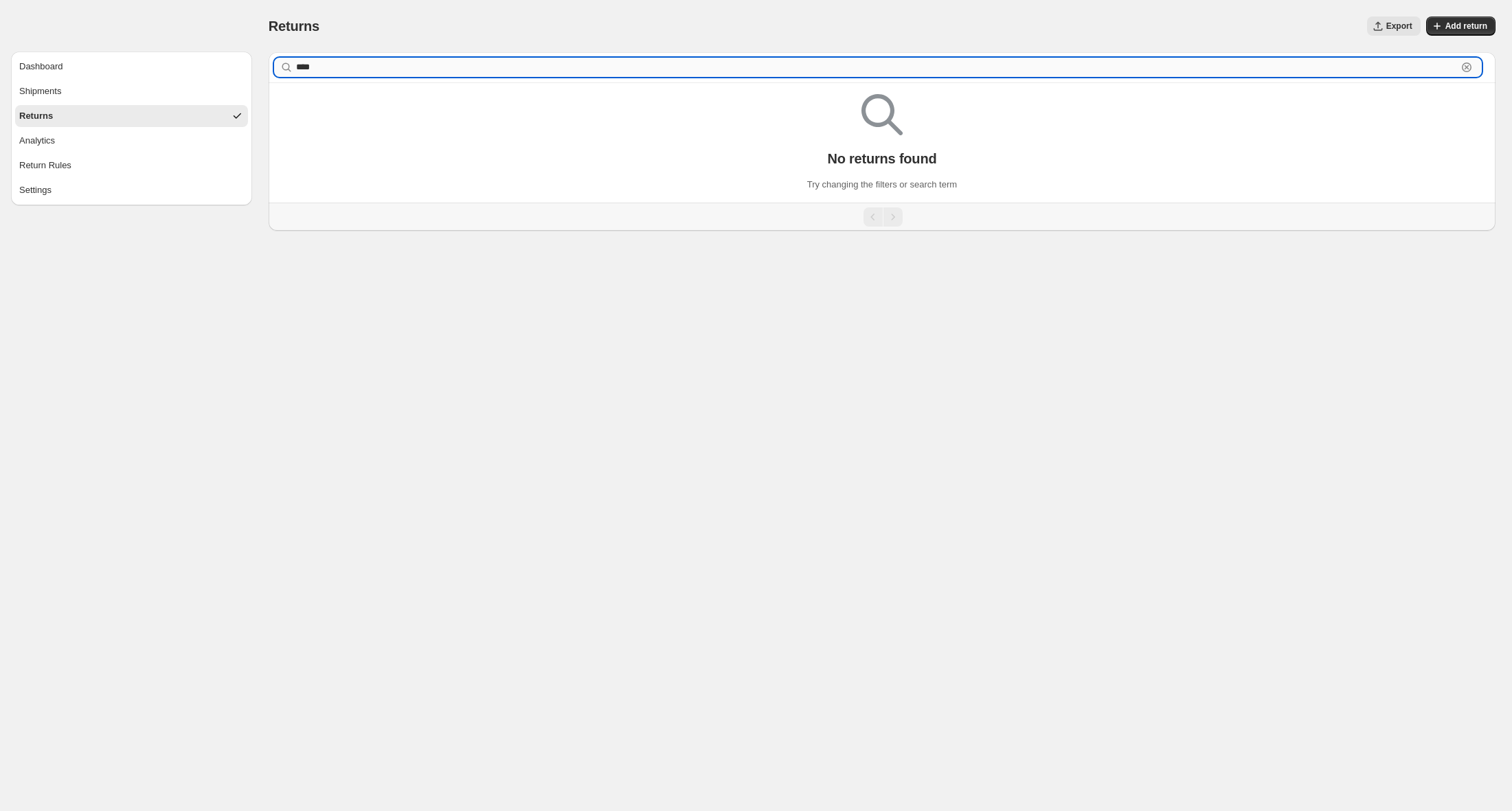
click at [312, 66] on input "****" at bounding box center [876, 67] width 1161 height 19
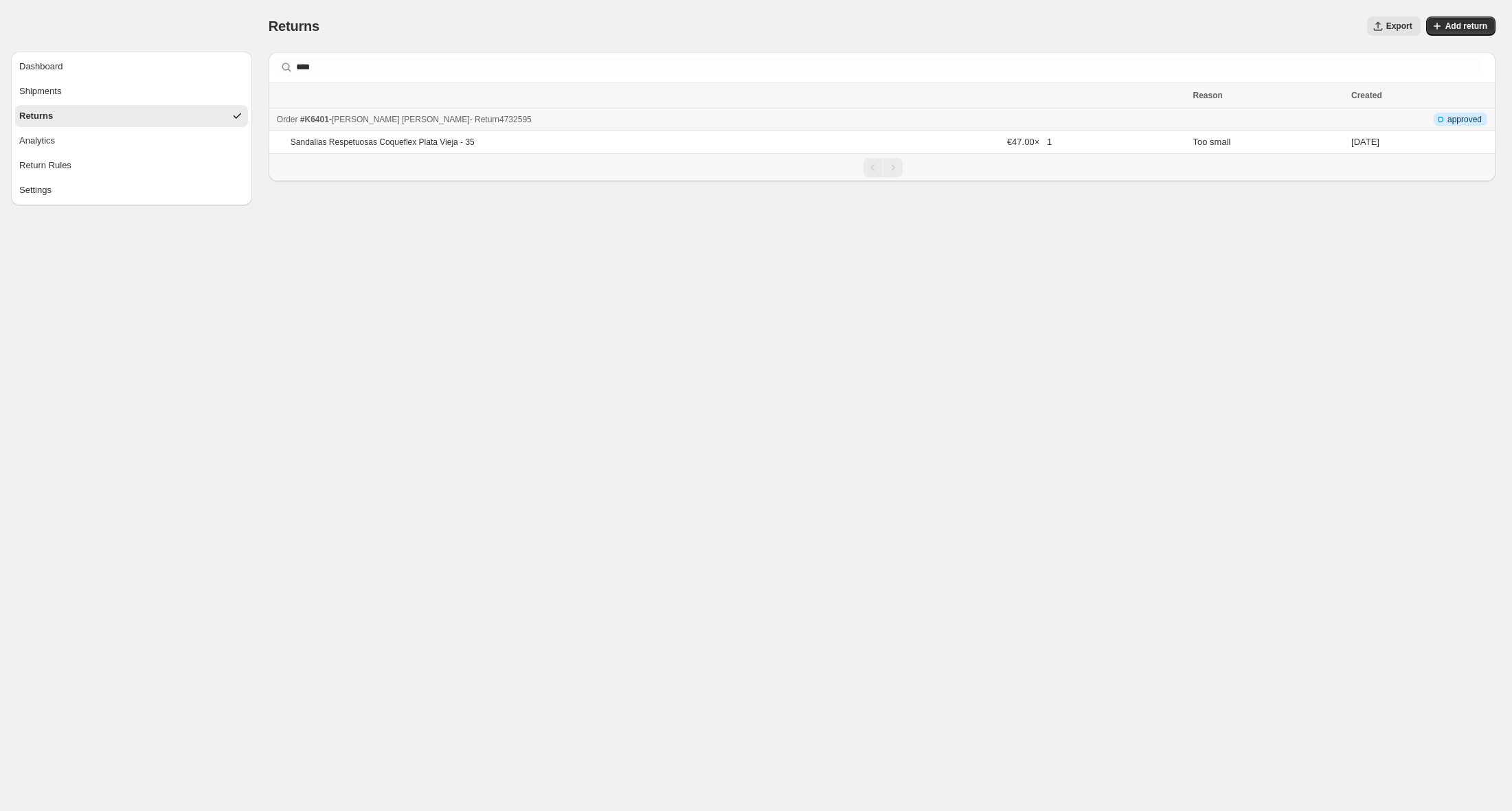
click at [492, 119] on span "- Return 4732595" at bounding box center [501, 119] width 62 height 10
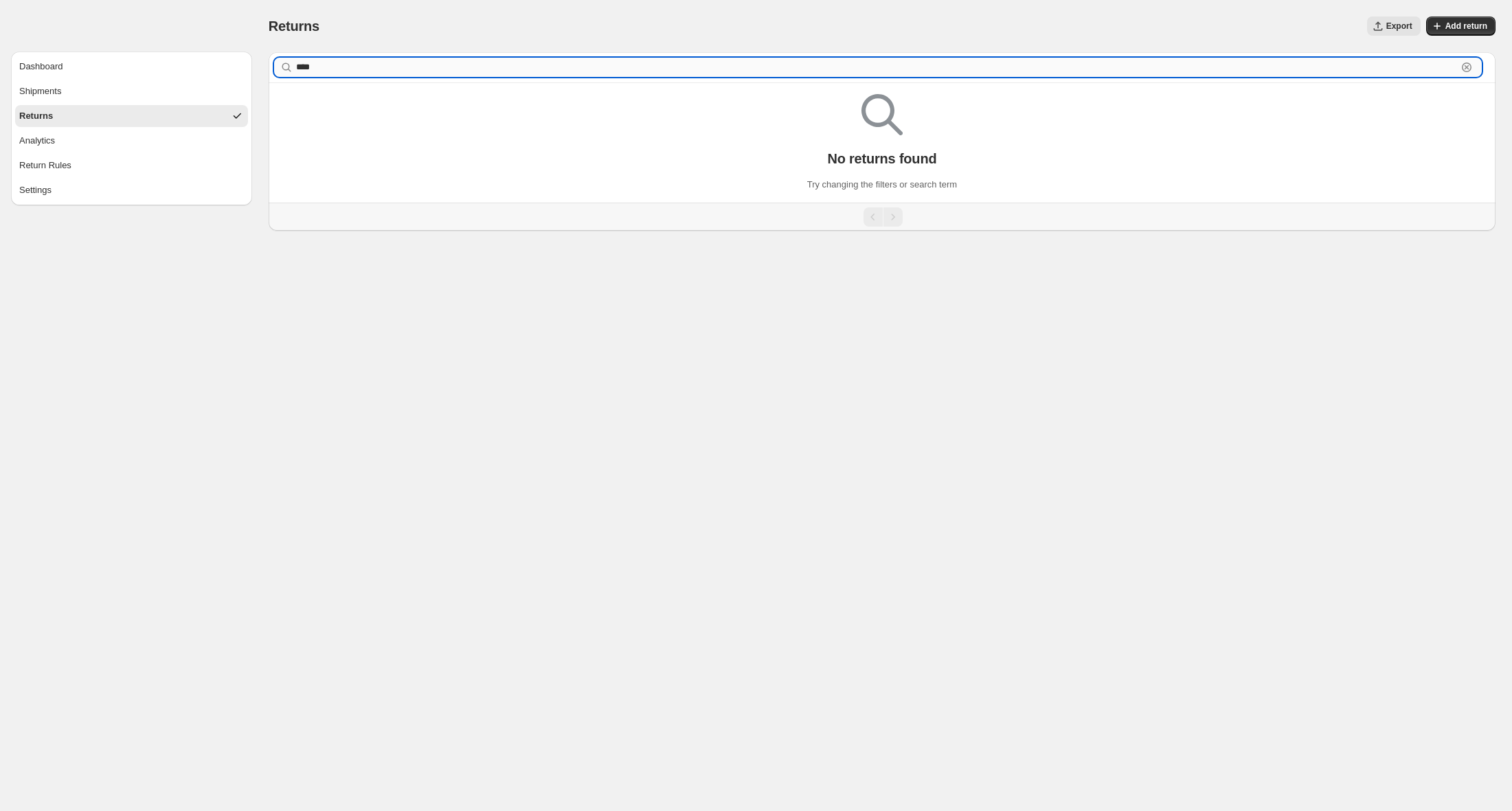
drag, startPoint x: 307, startPoint y: 67, endPoint x: 322, endPoint y: 67, distance: 15.0
click at [322, 67] on input "****" at bounding box center [876, 67] width 1161 height 19
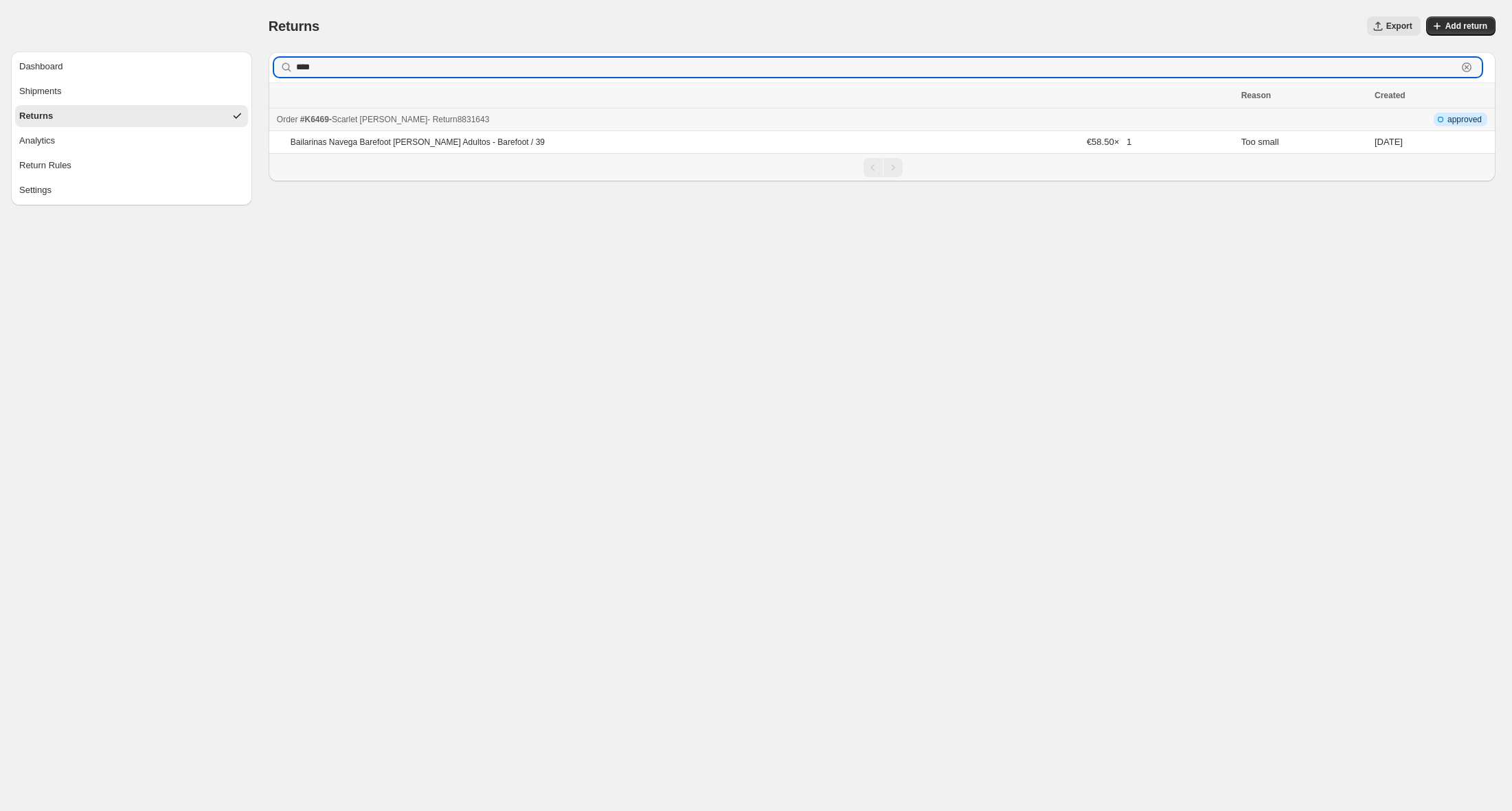
type input "****"
click at [568, 129] on td "Order #K6469 - Scarlet Naranjo Rueda - Return 8831643" at bounding box center [752, 120] width 968 height 22
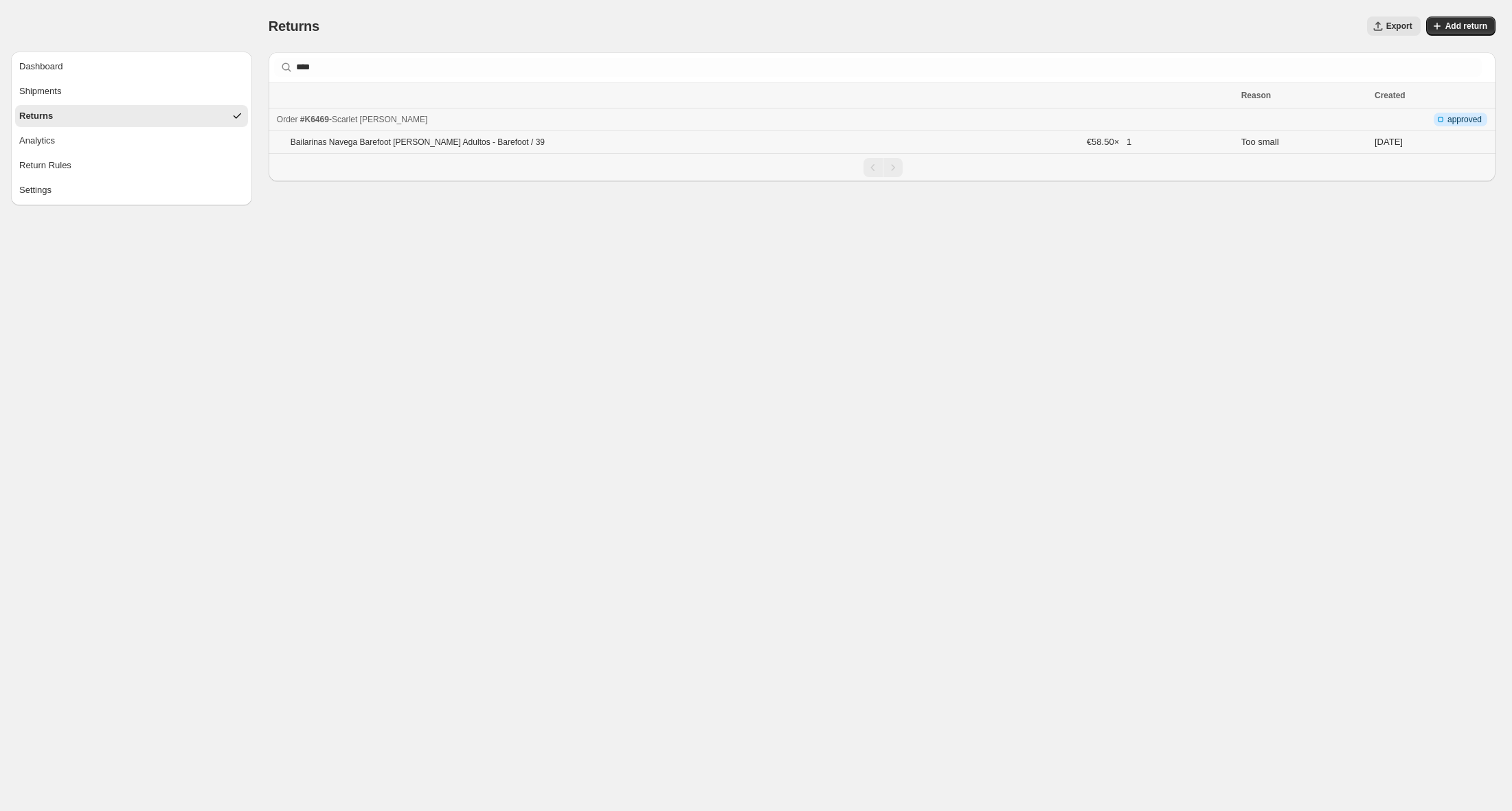
click at [631, 145] on td "Bailarinas Navega Barefoot [PERSON_NAME] Adultos - Barefoot / 39" at bounding box center [675, 143] width 814 height 22
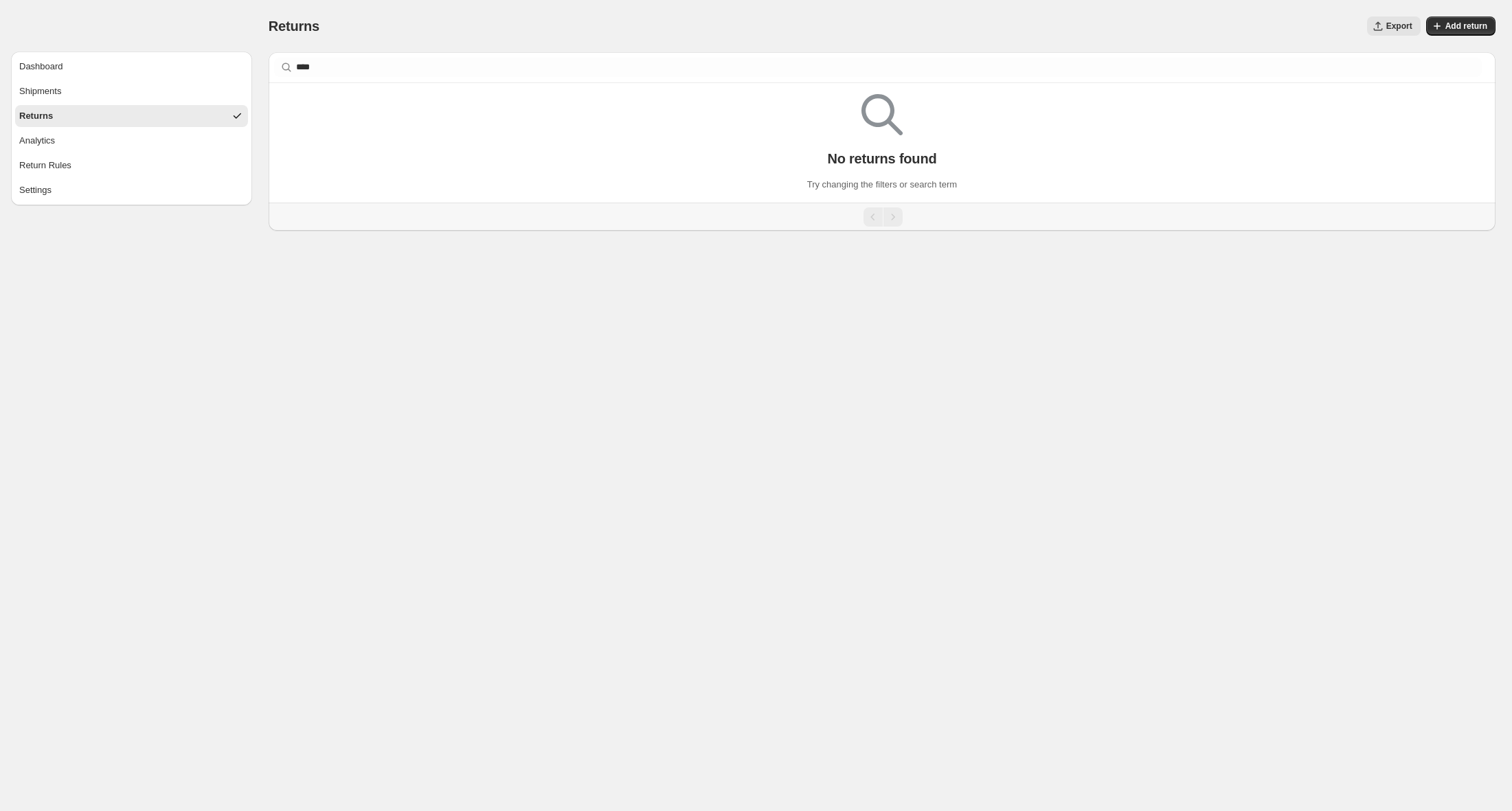
click at [342, 77] on div "Order number, customer name, email or address **** Clear" at bounding box center [881, 67] width 1227 height 30
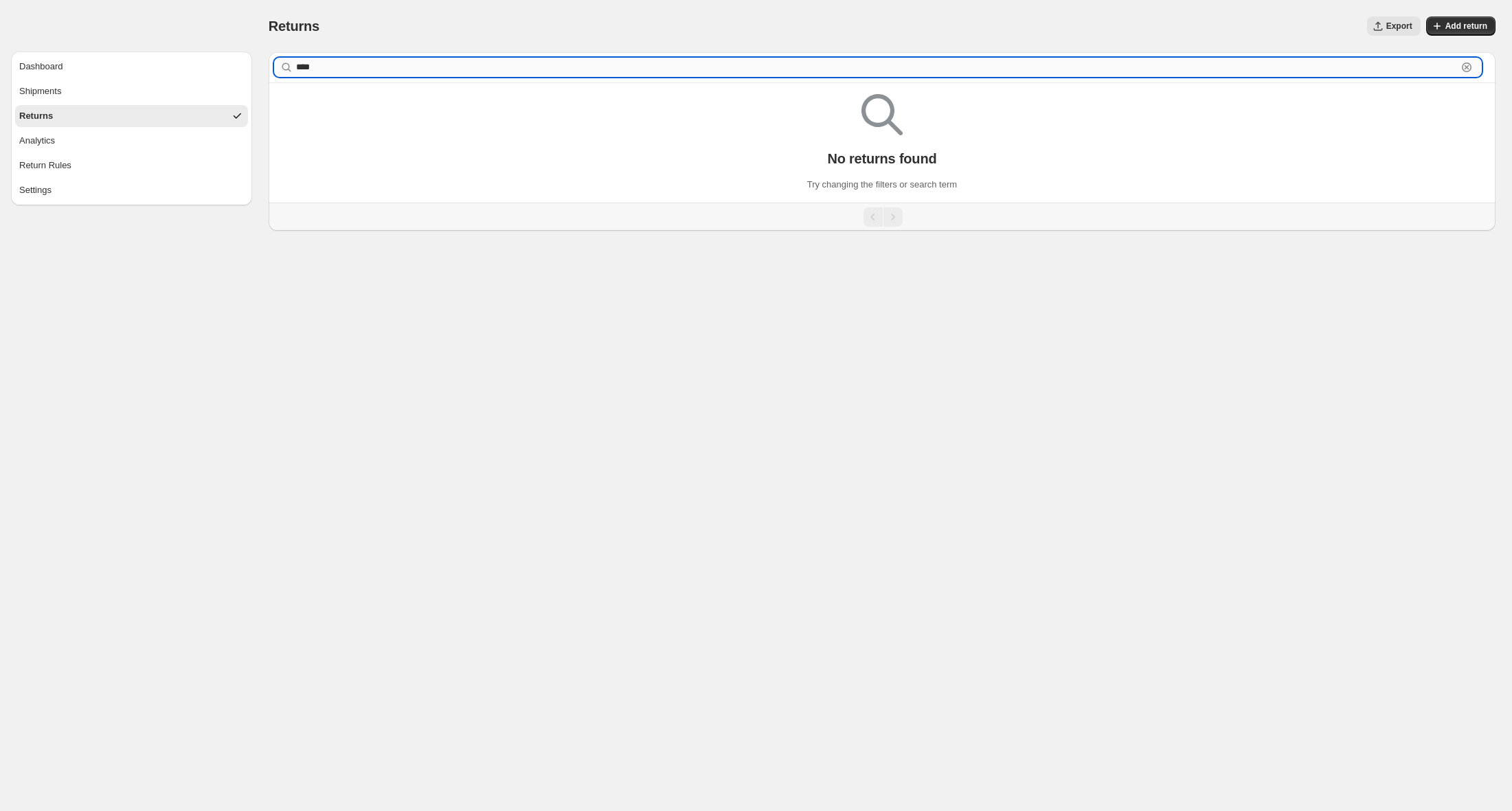
click at [344, 70] on input "****" at bounding box center [876, 67] width 1161 height 19
click at [1468, 67] on icon "button" at bounding box center [1467, 67] width 14 height 14
click at [1091, 391] on body "Dashboard Shipments Returns Analytics Return Rules Settings Returns. This page …" at bounding box center [756, 405] width 1512 height 811
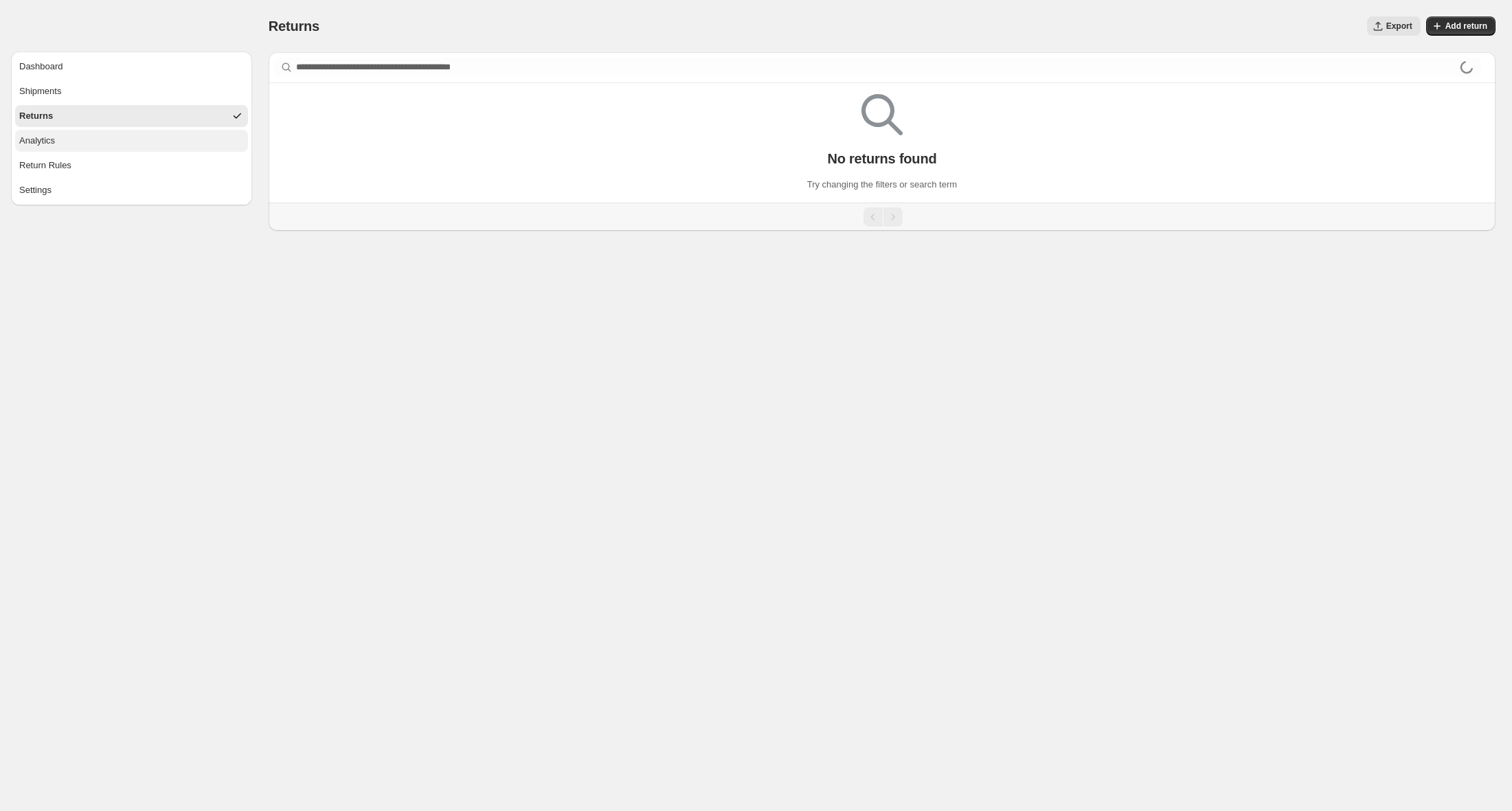
click at [119, 144] on button "Analytics" at bounding box center [132, 140] width 233 height 22
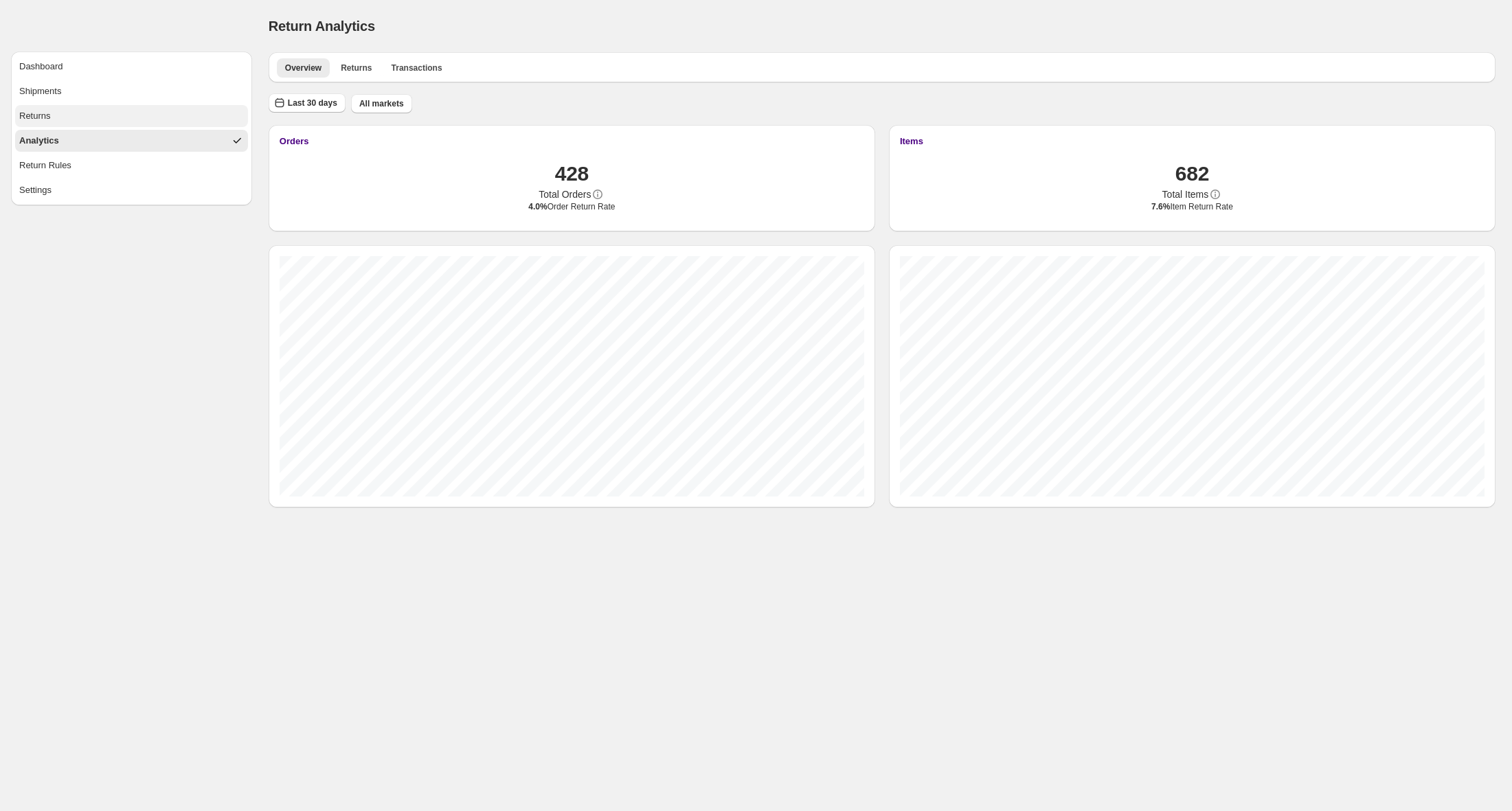
click at [131, 117] on button "Returns" at bounding box center [132, 116] width 233 height 22
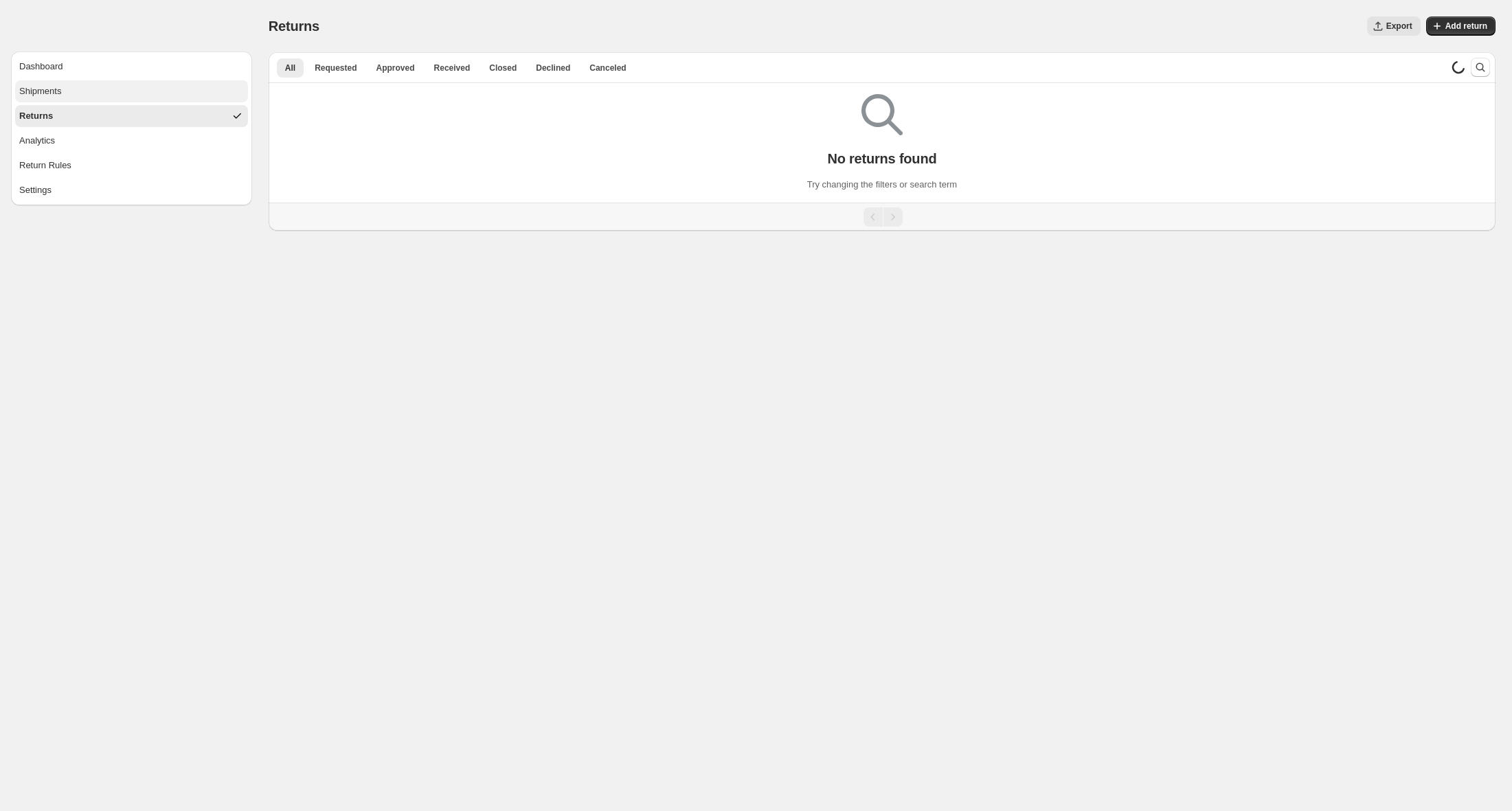
click at [79, 98] on button "Shipments" at bounding box center [132, 91] width 233 height 22
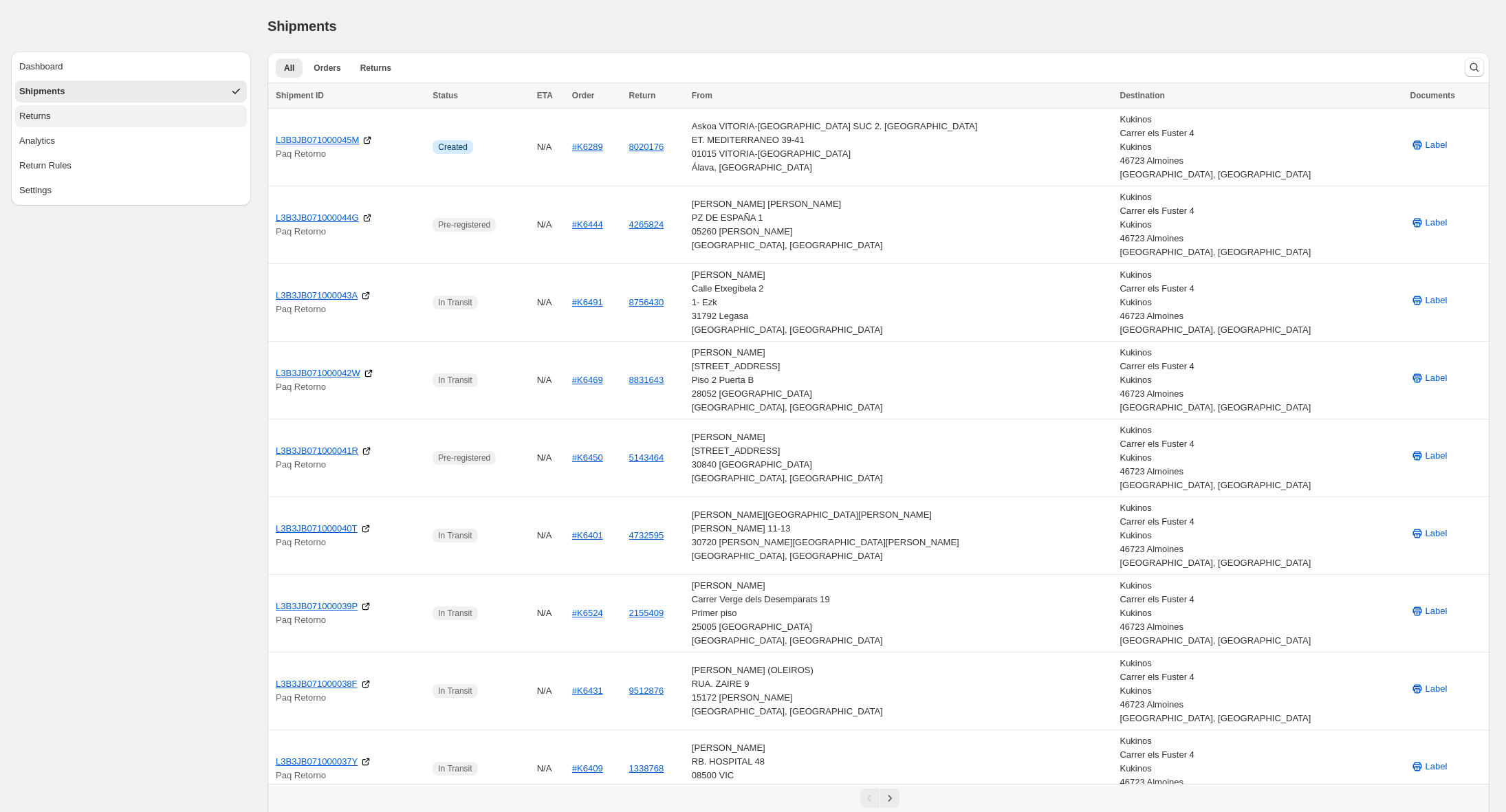
click at [78, 118] on button "Returns" at bounding box center [131, 116] width 232 height 22
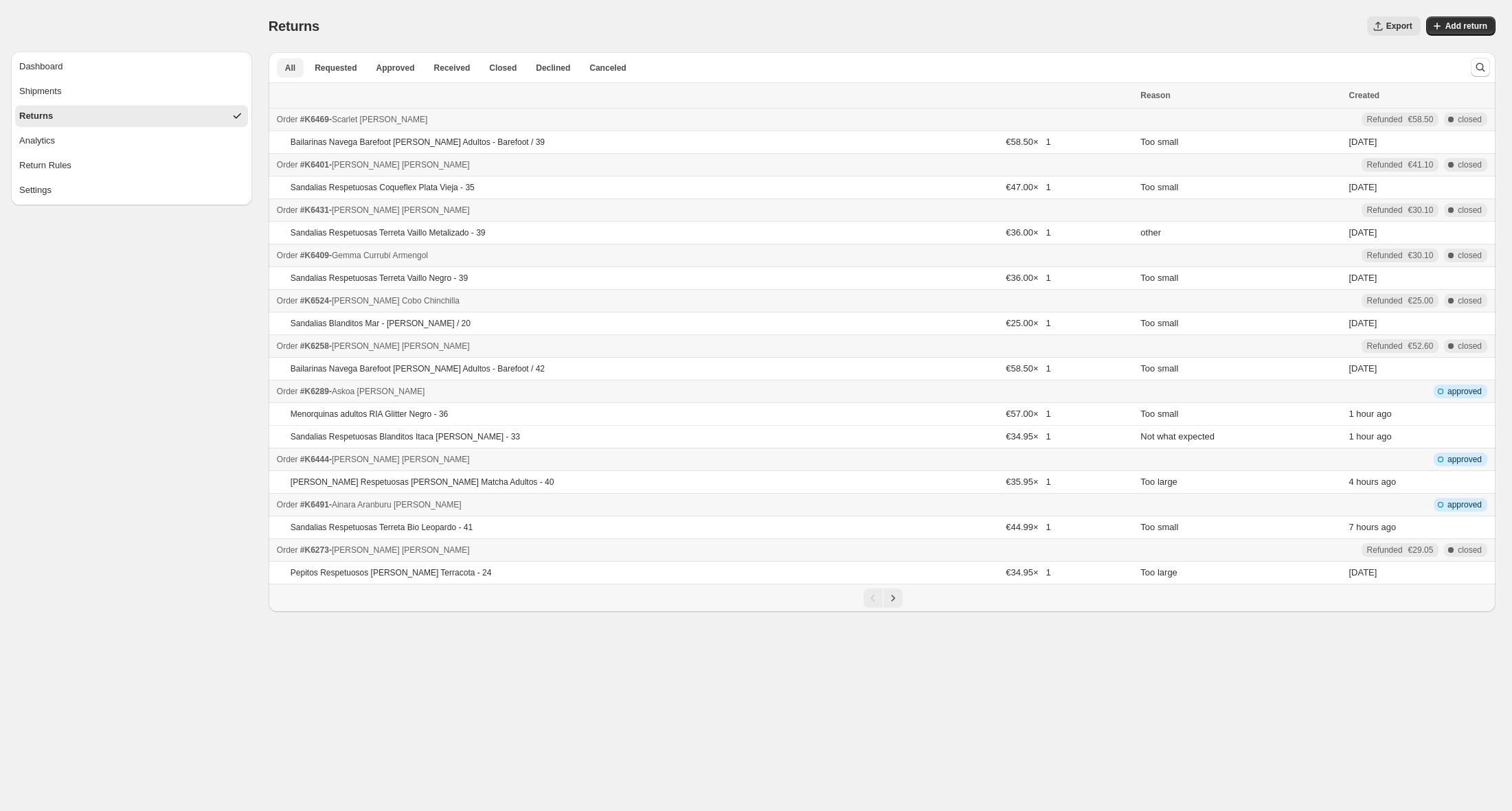
drag, startPoint x: 339, startPoint y: 63, endPoint x: 424, endPoint y: 49, distance: 86.1
click at [433, 30] on div "Returns. This page is ready Returns Export More actions Export Add return Expor…" at bounding box center [882, 306] width 1260 height 612
click at [407, 74] on button "Approved" at bounding box center [395, 67] width 55 height 19
